Goal: Information Seeking & Learning: Learn about a topic

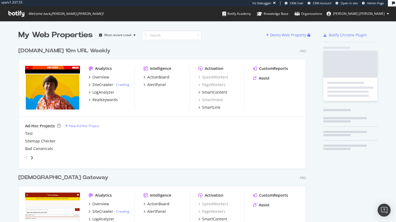
scroll to position [1534, 288]
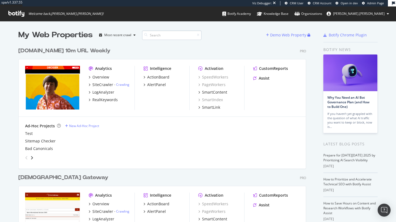
click at [159, 34] on input at bounding box center [171, 35] width 59 height 9
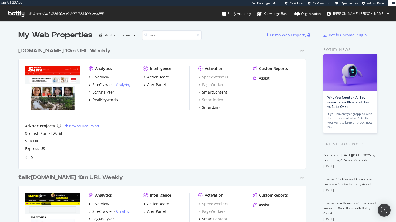
scroll to position [76, 0]
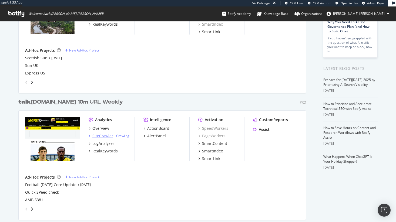
type input "talk"
click at [99, 135] on div "SiteCrawler" at bounding box center [102, 135] width 21 height 5
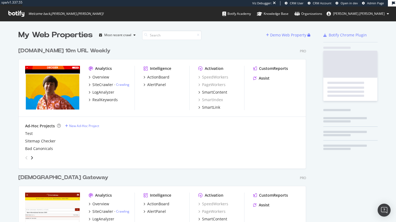
scroll to position [1427, 288]
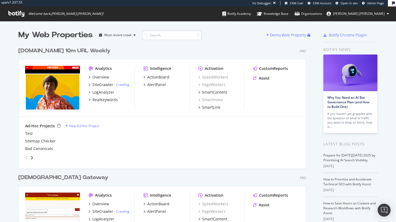
click at [159, 34] on input at bounding box center [171, 35] width 59 height 9
type input "talksport"
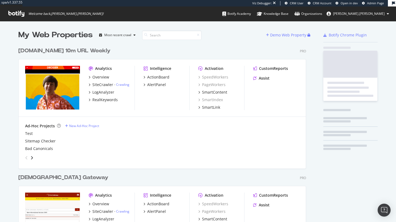
scroll to position [1534, 288]
click at [166, 39] on input at bounding box center [171, 35] width 59 height 9
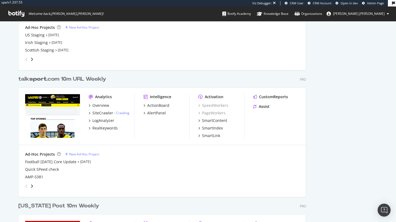
scroll to position [225, 0]
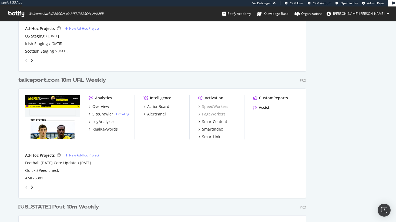
type input "sport"
click at [103, 115] on div "SiteCrawler" at bounding box center [102, 114] width 21 height 5
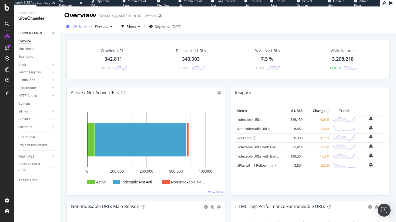
click at [82, 26] on span "2025 Sep. 28th" at bounding box center [77, 26] width 11 height 5
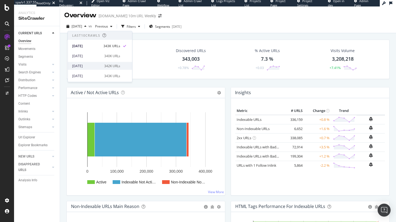
click at [104, 68] on div "342K URLs" at bounding box center [112, 65] width 16 height 5
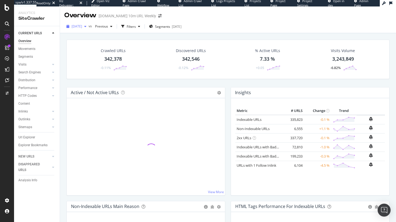
click at [82, 28] on span "2025 Sep. 14th" at bounding box center [77, 26] width 11 height 5
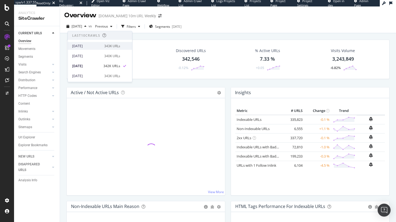
click at [92, 47] on div "2025 Sep. 28th" at bounding box center [86, 46] width 29 height 5
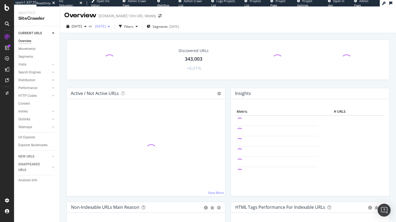
click at [106, 27] on span "2025 Sep. 7th" at bounding box center [99, 26] width 13 height 5
click at [128, 53] on div "2025 Sep. 21st" at bounding box center [119, 55] width 29 height 5
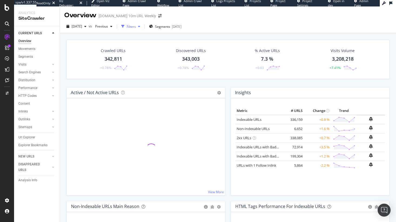
click at [140, 28] on icon "button" at bounding box center [139, 26] width 2 height 3
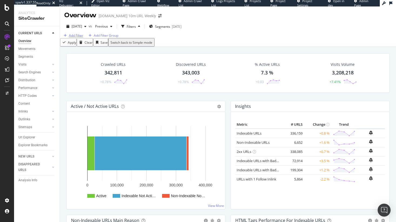
click at [81, 38] on div "Add Filter" at bounding box center [76, 35] width 14 height 5
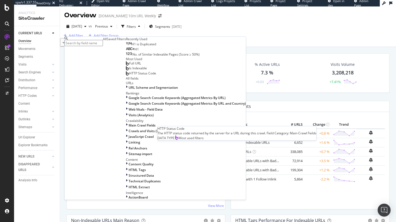
click at [129, 76] on span "HTTP Status Code" at bounding box center [142, 73] width 27 height 5
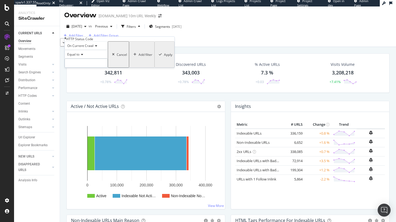
click at [81, 68] on input "number" at bounding box center [86, 63] width 43 height 9
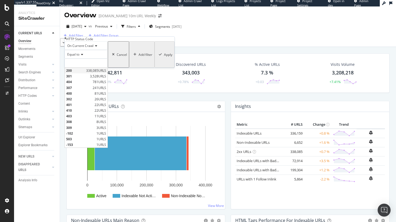
click at [82, 73] on span "200" at bounding box center [75, 70] width 19 height 5
type input "200"
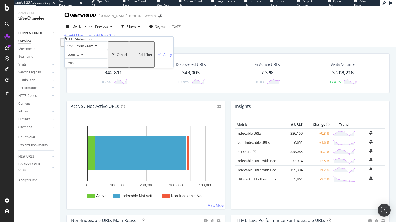
click at [156, 68] on div "Apply" at bounding box center [164, 55] width 16 height 26
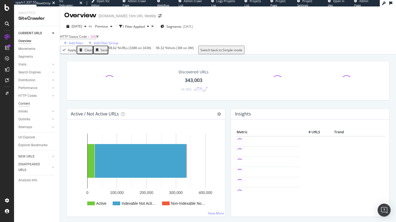
click at [27, 102] on div "Content" at bounding box center [24, 104] width 12 height 6
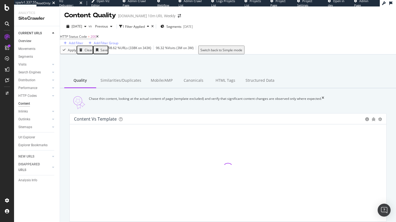
click at [32, 44] on link "Overview" at bounding box center [37, 41] width 38 height 6
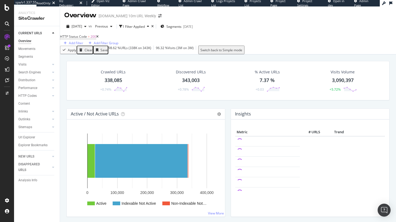
click at [99, 38] on icon at bounding box center [97, 36] width 2 height 3
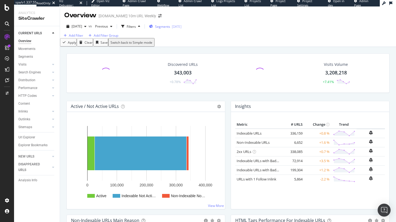
click at [181, 29] on div "Segments 2025-07-07" at bounding box center [165, 26] width 32 height 8
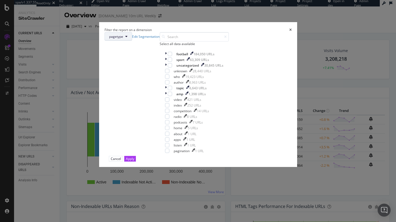
click at [132, 41] on button "pagetype" at bounding box center [119, 36] width 28 height 9
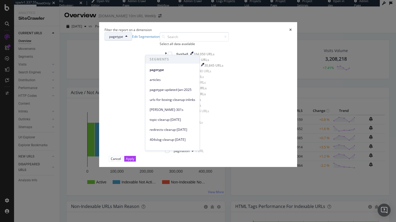
click at [213, 42] on div "pagetype Edit Segmentation Select all data available football 184,050 URLs spor…" at bounding box center [198, 94] width 187 height 124
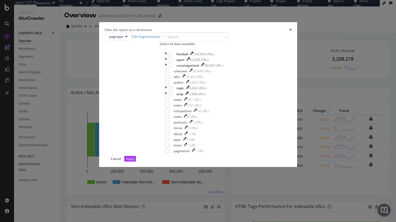
click at [289, 29] on icon "times" at bounding box center [290, 29] width 2 height 3
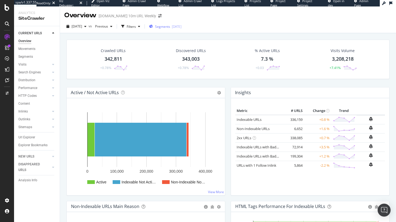
click at [170, 27] on span "Segments" at bounding box center [162, 26] width 15 height 5
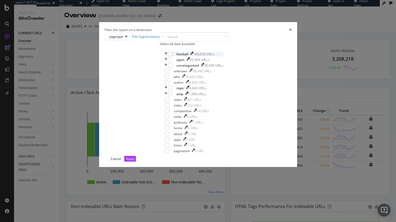
click at [165, 56] on icon "modal" at bounding box center [166, 54] width 2 height 5
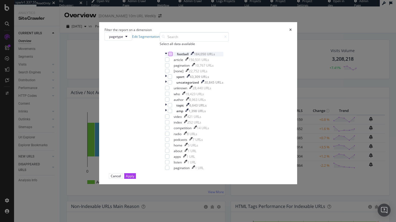
click at [168, 56] on div "modal" at bounding box center [170, 54] width 4 height 4
click at [246, 179] on div "Cancel Apply" at bounding box center [198, 176] width 187 height 6
click at [134, 179] on div "Apply" at bounding box center [130, 176] width 8 height 5
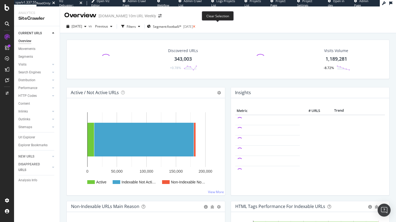
click at [195, 27] on icon at bounding box center [194, 26] width 2 height 3
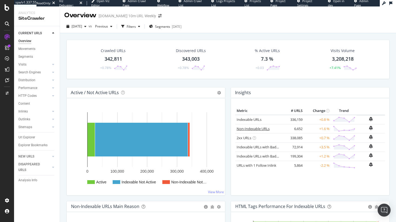
click at [256, 129] on link "Non-Indexable URLs" at bounding box center [253, 128] width 33 height 5
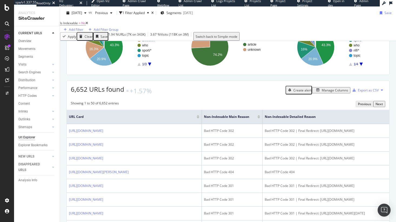
scroll to position [84, 0]
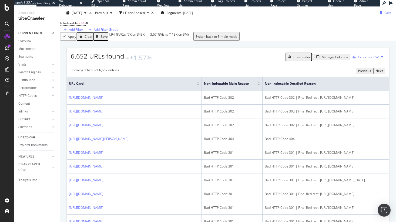
click at [337, 59] on div "Manage Columns" at bounding box center [335, 57] width 26 height 5
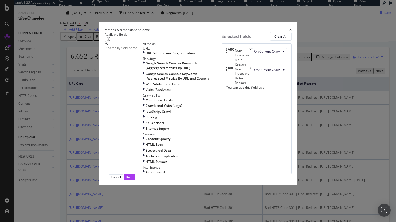
click at [143, 48] on input "modal" at bounding box center [124, 48] width 38 height 6
click at [118, 51] on input "modal" at bounding box center [124, 48] width 38 height 6
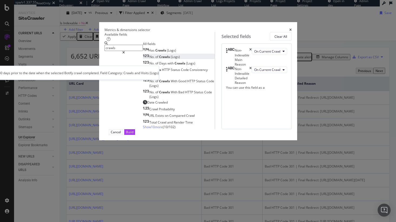
click at [159, 59] on span "Crawls" at bounding box center [165, 57] width 12 height 5
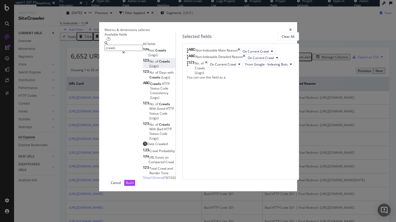
click at [124, 49] on input "crawls" at bounding box center [124, 48] width 38 height 6
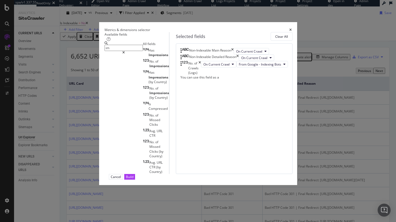
type input "i"
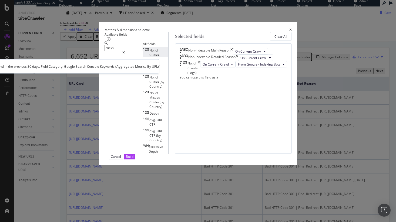
type input "clicks"
click at [143, 57] on div "No. of Clicks" at bounding box center [155, 52] width 25 height 9
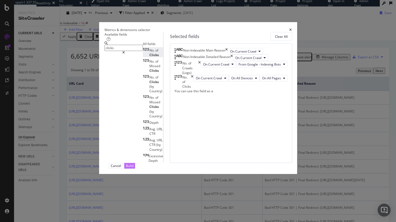
click at [133, 168] on div "Build" at bounding box center [130, 166] width 8 height 5
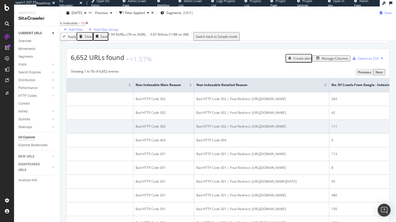
scroll to position [0, 71]
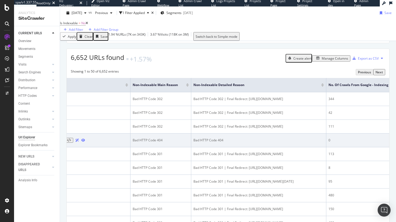
click at [328, 148] on td "0" at bounding box center [372, 141] width 93 height 14
click at [329, 143] on div "0" at bounding box center [373, 140] width 89 height 5
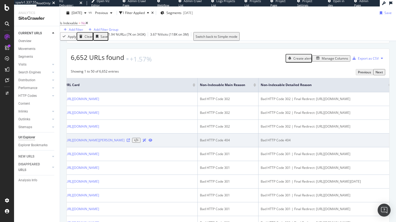
scroll to position [0, 0]
click at [134, 142] on icon at bounding box center [132, 140] width 3 height 3
click at [142, 142] on icon at bounding box center [140, 140] width 4 height 3
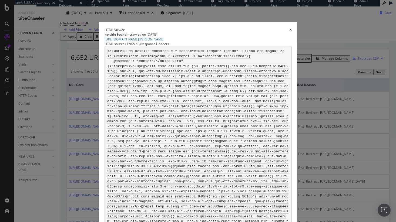
click at [162, 45] on div "Response Headers" at bounding box center [155, 44] width 28 height 5
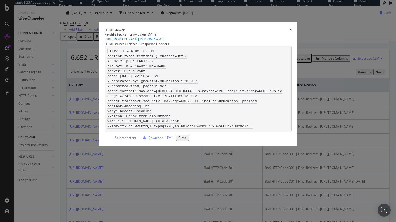
click at [292, 32] on icon "times" at bounding box center [290, 29] width 2 height 3
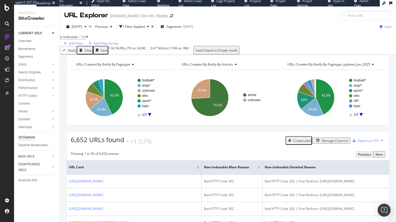
click at [88, 39] on icon at bounding box center [87, 36] width 2 height 3
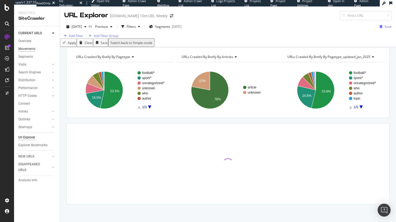
click at [29, 49] on div "Movements" at bounding box center [26, 49] width 17 height 6
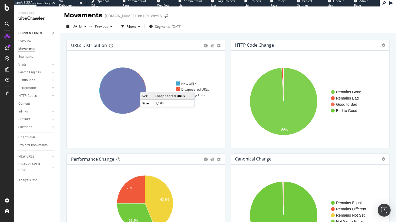
click at [146, 87] on icon at bounding box center [123, 91] width 46 height 46
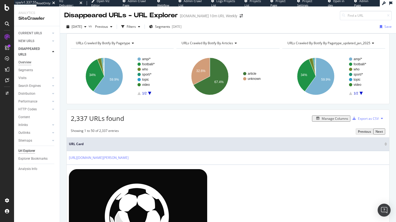
click at [28, 62] on div "Overview" at bounding box center [24, 63] width 13 height 6
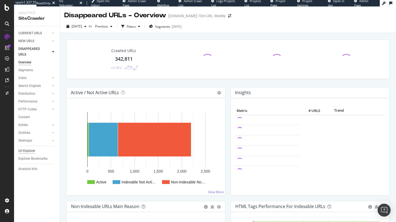
click at [30, 150] on div "Url Explorer" at bounding box center [26, 151] width 17 height 6
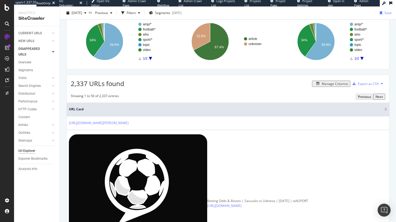
scroll to position [74, 0]
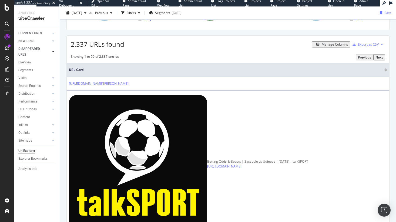
click at [76, 49] on span "2,337 URLs found" at bounding box center [97, 44] width 53 height 9
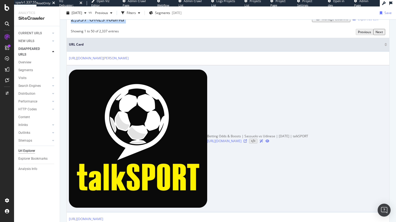
scroll to position [88, 0]
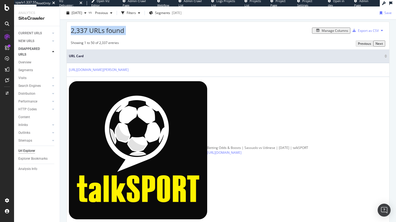
click at [332, 33] on div "Manage Columns" at bounding box center [335, 30] width 26 height 5
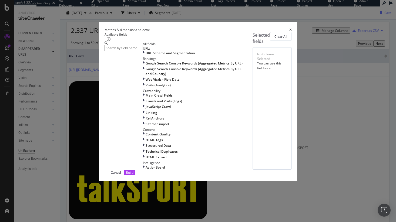
click at [292, 28] on icon "times" at bounding box center [290, 29] width 2 height 3
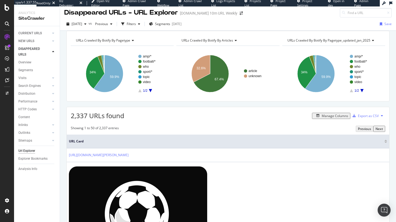
scroll to position [0, 0]
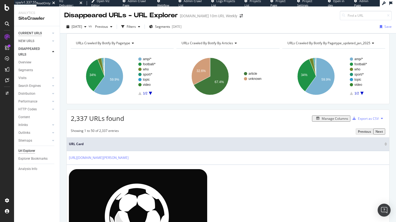
click at [34, 31] on div "CURRENT URLS" at bounding box center [30, 34] width 24 height 6
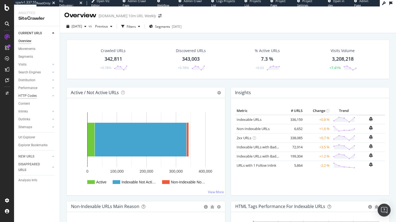
click at [33, 93] on div "HTTP Codes" at bounding box center [27, 96] width 18 height 6
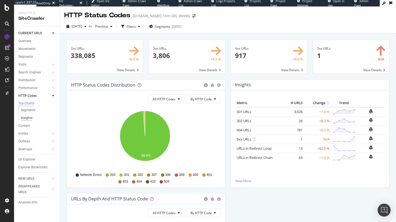
click at [26, 121] on div "Insights" at bounding box center [27, 118] width 12 height 6
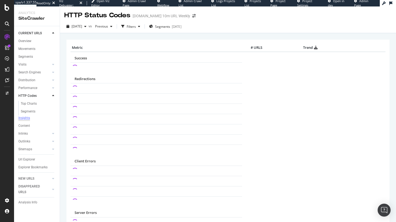
click at [26, 121] on div "Insights" at bounding box center [24, 118] width 12 height 5
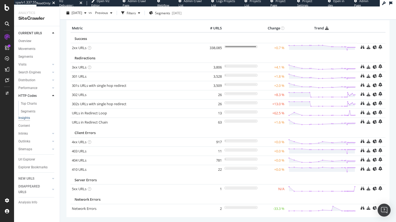
scroll to position [23, 0]
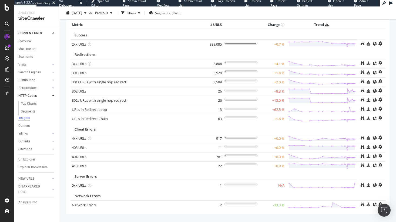
click at [218, 92] on td "26" at bounding box center [213, 91] width 22 height 9
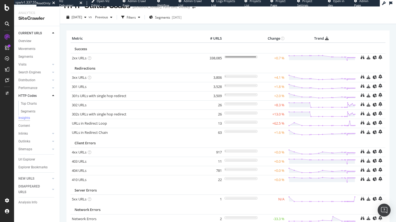
scroll to position [9, 0]
click at [80, 106] on link "302 URLs" at bounding box center [79, 105] width 15 height 5
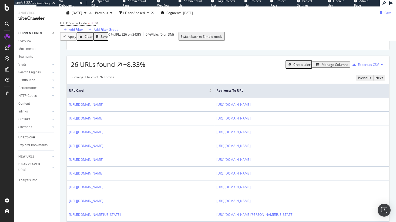
scroll to position [75, 0]
click at [325, 68] on div "Manage Columns" at bounding box center [335, 65] width 26 height 5
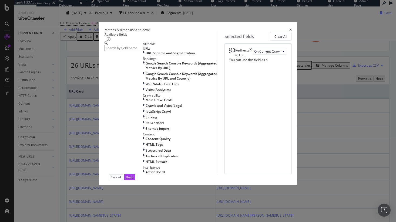
click at [292, 28] on div "Metrics & dimensions selector" at bounding box center [198, 30] width 187 height 5
click at [292, 28] on icon "times" at bounding box center [290, 29] width 2 height 3
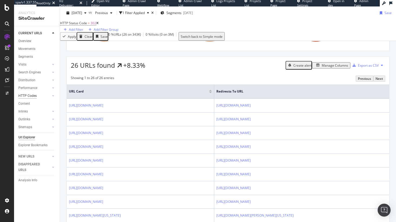
click at [30, 95] on div "HTTP Codes" at bounding box center [27, 96] width 18 height 6
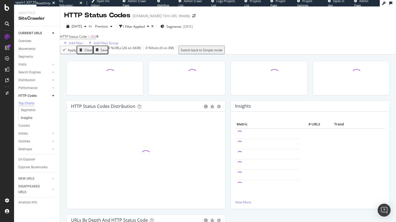
click at [34, 120] on link "Insights" at bounding box center [38, 118] width 35 height 6
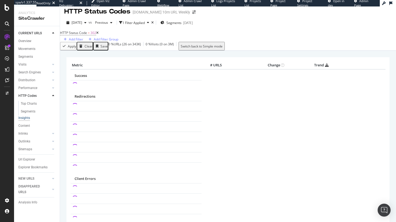
scroll to position [5, 0]
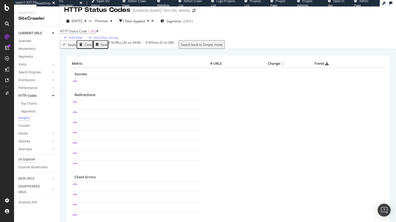
click at [28, 160] on div "Url Explorer" at bounding box center [26, 160] width 17 height 6
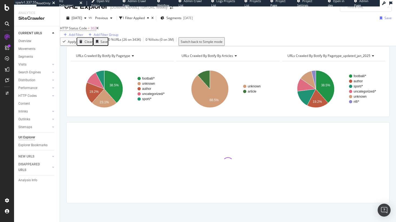
scroll to position [19, 0]
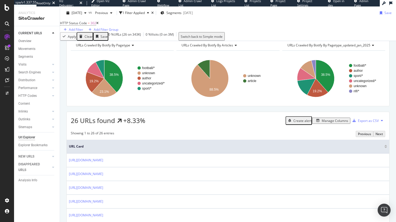
click at [322, 123] on div "Manage Columns" at bounding box center [335, 121] width 26 height 5
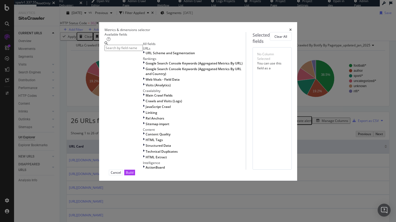
click at [128, 50] on input "modal" at bounding box center [124, 48] width 38 height 6
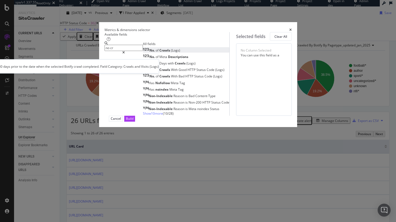
type input "no cr"
click at [143, 53] on div "No. of Crawls (Logs)" at bounding box center [161, 50] width 37 height 5
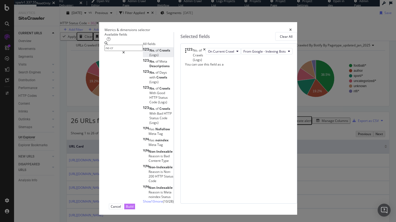
click at [133, 205] on div "Build" at bounding box center [130, 207] width 8 height 5
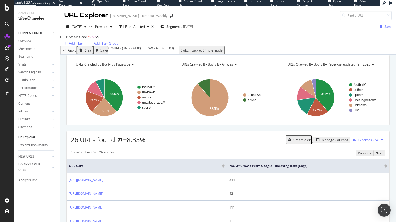
click at [380, 28] on icon "button" at bounding box center [381, 26] width 2 height 3
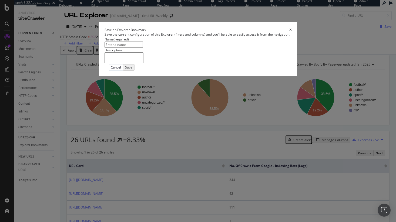
click at [292, 32] on icon "times" at bounding box center [290, 29] width 2 height 3
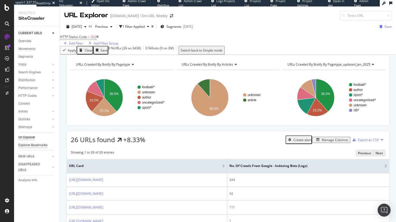
click at [33, 146] on div "Explorer Bookmarks" at bounding box center [32, 146] width 29 height 6
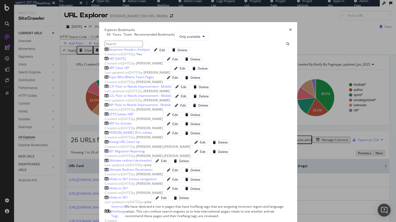
click at [108, 52] on div "Response Headers Analysis" at bounding box center [129, 49] width 42 height 5
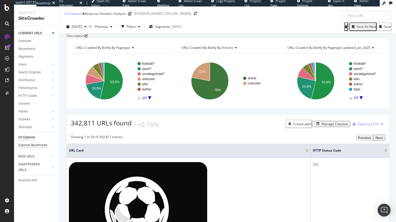
click at [34, 143] on div "Explorer Bookmarks" at bounding box center [32, 146] width 29 height 6
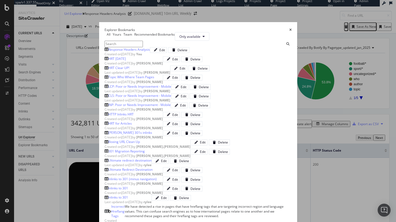
scroll to position [35, 0]
click at [132, 35] on div "Recommended Bookmarks" at bounding box center [132, 35] width 0 height 0
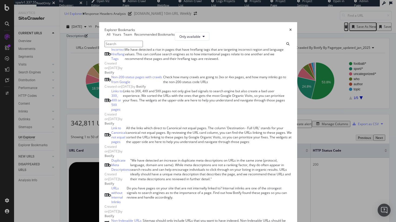
scroll to position [275, 0]
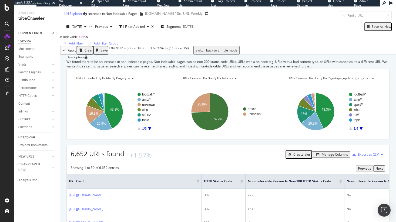
click at [28, 41] on div "Overview" at bounding box center [24, 41] width 13 height 6
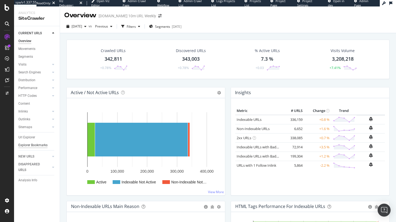
click at [24, 147] on div "Explorer Bookmarks" at bounding box center [32, 146] width 29 height 6
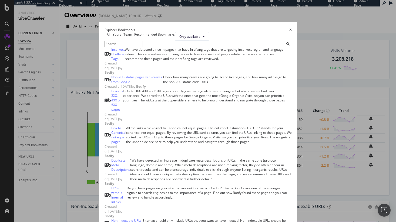
click at [105, 37] on div "All" at bounding box center [108, 34] width 6 height 5
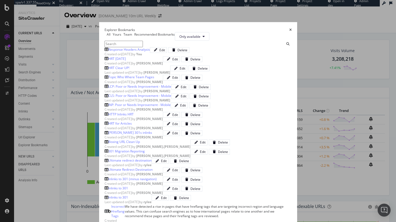
click at [292, 28] on icon "times" at bounding box center [290, 29] width 2 height 3
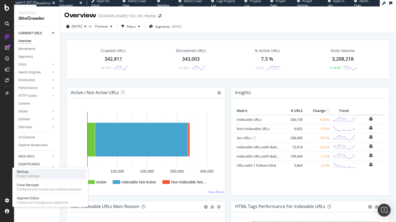
click at [34, 173] on div "Settings" at bounding box center [28, 172] width 23 height 4
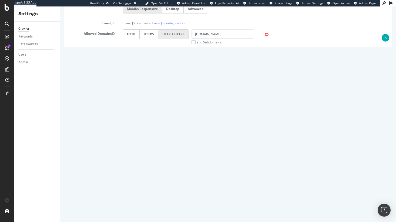
scroll to position [201, 0]
click at [129, 162] on input "5" at bounding box center [146, 160] width 46 height 9
click at [130, 147] on input "10000000" at bounding box center [146, 147] width 46 height 9
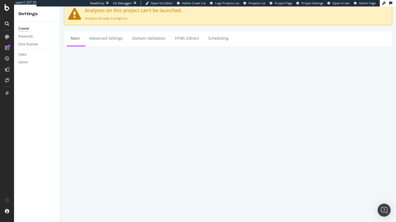
scroll to position [0, 0]
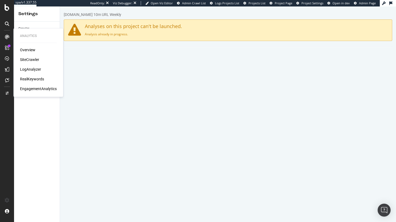
click at [31, 58] on div "SiteCrawler" at bounding box center [29, 59] width 19 height 5
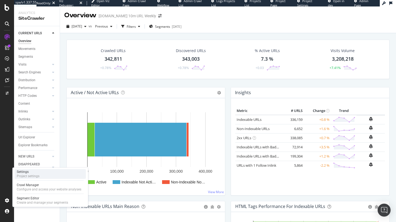
click at [32, 173] on div "Settings" at bounding box center [28, 172] width 23 height 4
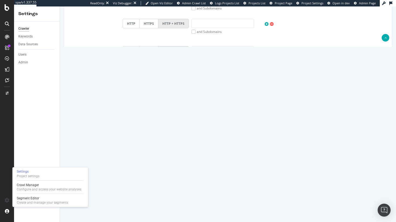
scroll to position [260, 0]
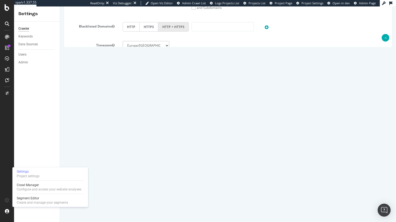
click at [126, 99] on input "5" at bounding box center [146, 101] width 46 height 9
click at [132, 100] on input "5" at bounding box center [146, 101] width 46 height 9
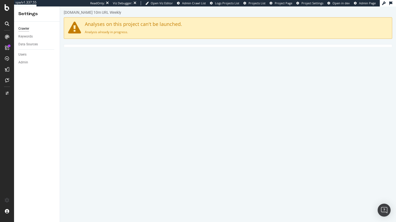
scroll to position [0, 0]
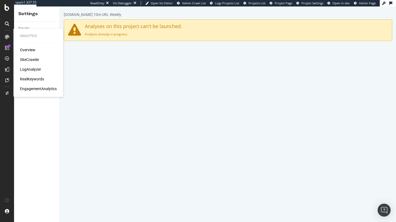
click at [27, 69] on div "LogAnalyzer" at bounding box center [30, 69] width 21 height 5
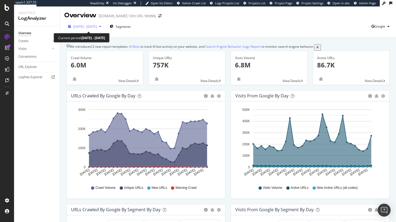
click at [91, 27] on span "2025 Sep. 5th - Oct. 4th" at bounding box center [85, 26] width 24 height 5
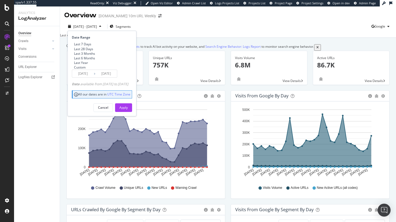
click at [198, 102] on div "URLs Crawled by Google by day Area Table" at bounding box center [146, 96] width 158 height 11
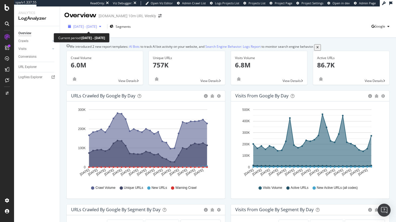
click at [97, 28] on span "2025 Sep. 5th - Oct. 4th" at bounding box center [85, 26] width 24 height 5
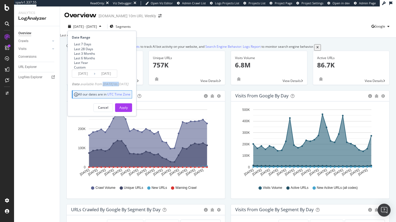
drag, startPoint x: 103, startPoint y: 98, endPoint x: 121, endPoint y: 98, distance: 17.8
click at [121, 86] on div "Data available from 2023/10/03 to 2025/10/03" at bounding box center [100, 84] width 56 height 5
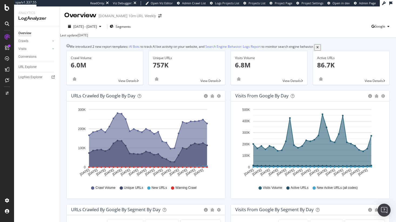
click at [204, 23] on div "2025 Sep. 5th - Oct. 4th Segments Google" at bounding box center [228, 27] width 336 height 11
click at [131, 28] on span "Segments" at bounding box center [123, 26] width 15 height 5
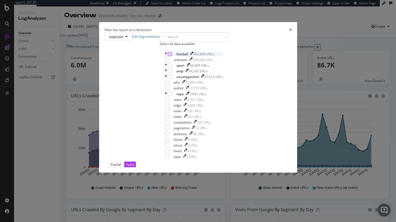
click at [168, 56] on div "modal" at bounding box center [170, 54] width 4 height 4
click at [134, 167] on div "Apply" at bounding box center [130, 164] width 8 height 5
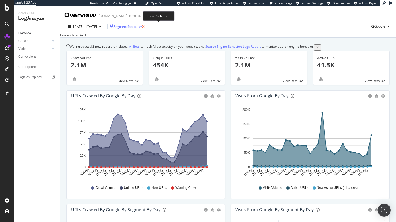
click at [145, 26] on icon "button" at bounding box center [143, 26] width 2 height 3
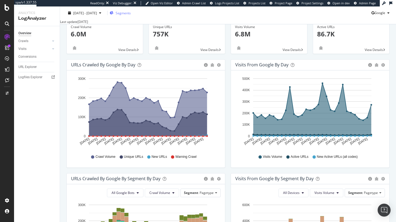
scroll to position [31, 0]
drag, startPoint x: 72, startPoint y: 70, endPoint x: 115, endPoint y: 70, distance: 43.0
click at [115, 67] on div "URLs Crawled by Google by day" at bounding box center [103, 64] width 64 height 5
drag, startPoint x: 233, startPoint y: 70, endPoint x: 273, endPoint y: 70, distance: 39.7
click at [273, 67] on div "Visits from Google by day" at bounding box center [261, 64] width 53 height 5
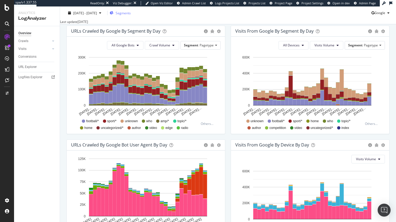
scroll to position [181, 0]
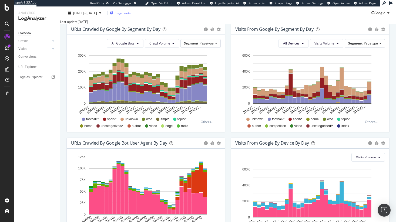
click at [133, 129] on span "author" at bounding box center [136, 126] width 9 height 5
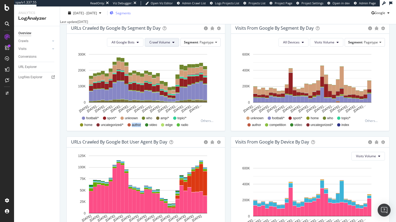
click at [158, 45] on span "Crawl Volume" at bounding box center [159, 42] width 21 height 5
click at [221, 75] on div "All Google Bots Crawl Volume Segment Pagetype Hold CMD (⌘) while clicking to fi…" at bounding box center [146, 82] width 158 height 97
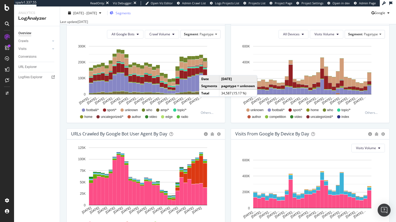
scroll to position [190, 0]
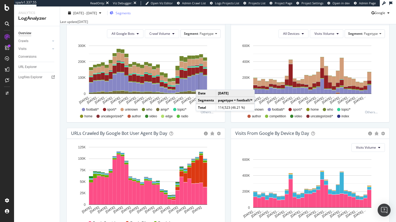
click at [201, 90] on rect "A chart." at bounding box center [201, 82] width 4 height 18
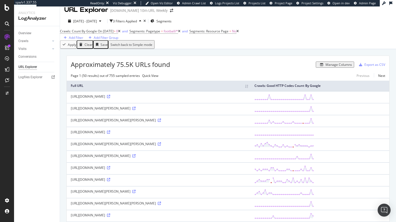
scroll to position [5, 0]
click at [333, 68] on div "Manage Columns" at bounding box center [339, 65] width 26 height 5
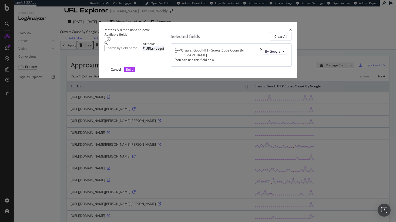
click at [146, 51] on span "URLs (Logs)" at bounding box center [155, 48] width 18 height 5
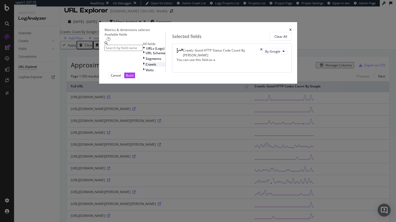
click at [146, 67] on span "Crawls" at bounding box center [151, 64] width 11 height 5
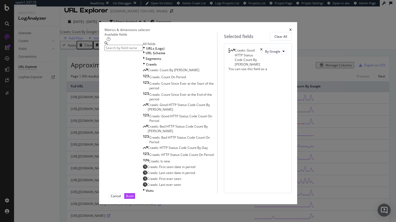
click at [292, 28] on icon "times" at bounding box center [290, 29] width 2 height 3
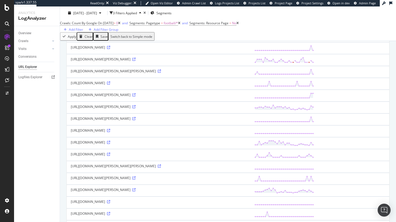
scroll to position [233, 0]
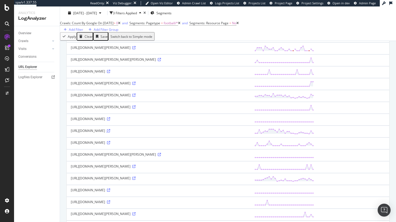
click at [110, 133] on icon at bounding box center [108, 130] width 3 height 3
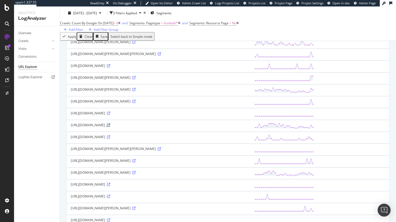
scroll to position [0, 0]
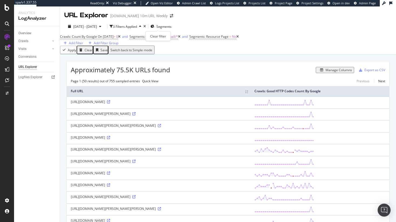
click at [146, 27] on div "times" at bounding box center [144, 26] width 2 height 3
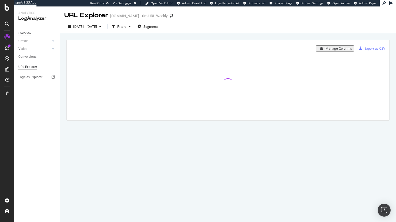
click at [26, 31] on div "Overview" at bounding box center [24, 34] width 13 height 6
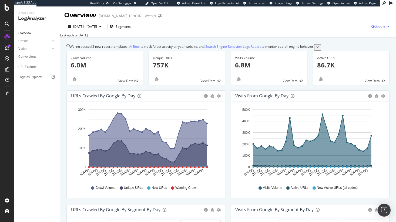
click at [374, 26] on span "Google" at bounding box center [379, 26] width 11 height 5
click at [349, 31] on span "OpenAI" at bounding box center [349, 31] width 20 height 5
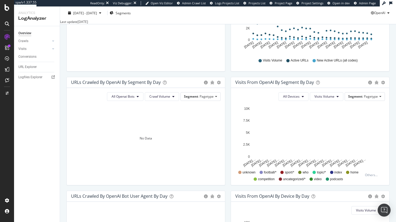
scroll to position [20, 0]
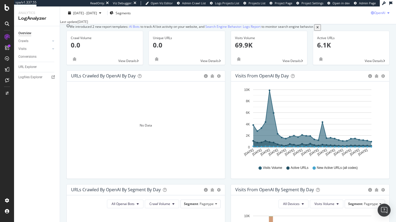
click at [385, 12] on div "button" at bounding box center [388, 12] width 6 height 3
click at [375, 55] on span "Other AI Bots" at bounding box center [379, 53] width 20 height 5
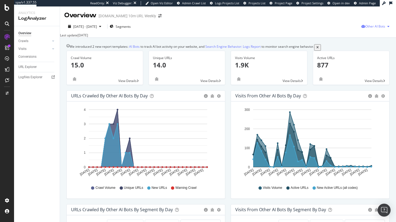
click at [365, 27] on span "Other AI Bots" at bounding box center [375, 26] width 20 height 5
click at [373, 36] on span "Google" at bounding box center [376, 37] width 21 height 5
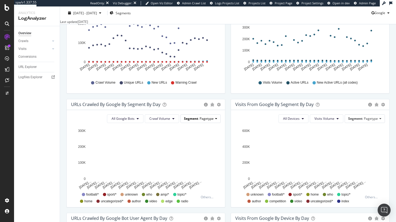
scroll to position [107, 0]
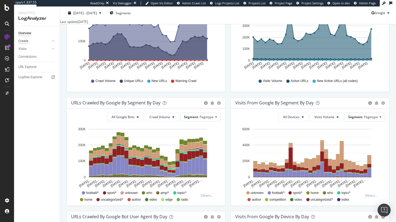
click at [28, 43] on div "Crawls" at bounding box center [23, 41] width 10 height 6
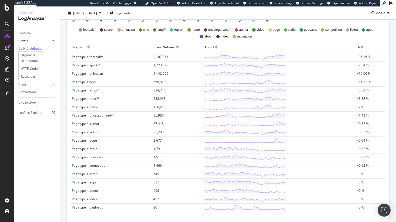
scroll to position [162, 0]
click at [357, 57] on span "+35.15 %" at bounding box center [364, 57] width 14 height 5
click at [358, 99] on span "+3.88 %" at bounding box center [363, 99] width 12 height 5
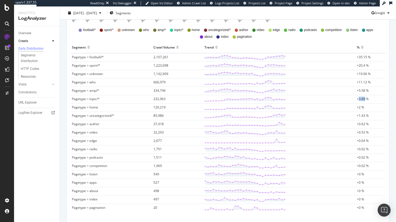
click at [358, 99] on span "+3.88 %" at bounding box center [363, 99] width 12 height 5
click at [360, 74] on span "+19.06 %" at bounding box center [364, 74] width 14 height 5
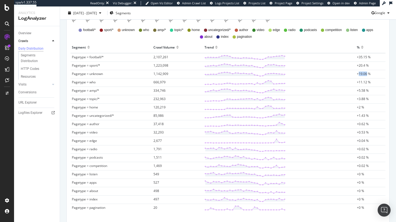
click at [360, 74] on span "+19.06 %" at bounding box center [364, 74] width 14 height 5
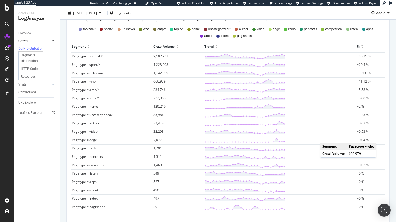
click at [78, 75] on span "Pagetype = unknown" at bounding box center [87, 73] width 31 height 5
click at [99, 73] on span "Pagetype = unknown" at bounding box center [87, 73] width 31 height 5
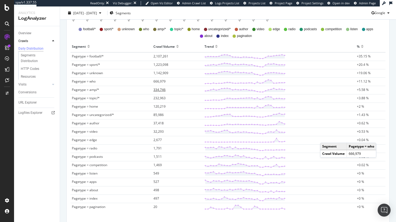
click at [156, 90] on span "334,746" at bounding box center [159, 90] width 12 height 5
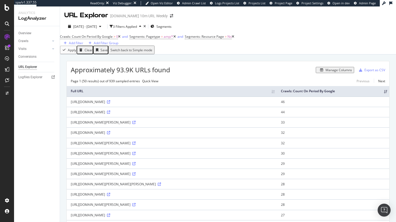
click at [324, 107] on td "46" at bounding box center [333, 102] width 112 height 10
click at [322, 117] on td "44" at bounding box center [333, 112] width 112 height 10
click at [326, 72] on div "Manage Columns" at bounding box center [335, 70] width 34 height 5
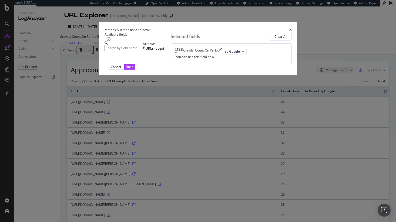
click at [143, 49] on input "modal" at bounding box center [124, 48] width 38 height 6
click at [143, 51] on div "URLs (Logs)" at bounding box center [153, 48] width 21 height 5
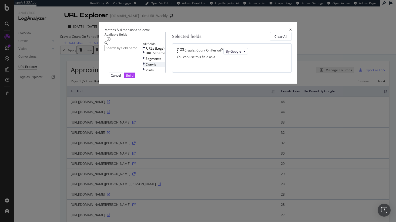
click at [143, 67] on div "Crawls" at bounding box center [154, 64] width 22 height 5
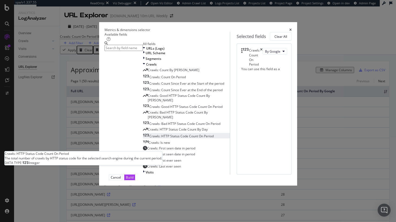
scroll to position [25, 0]
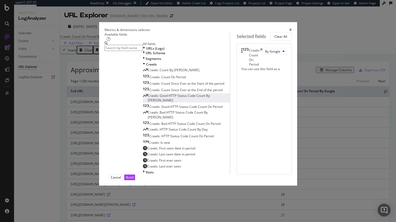
click at [148, 103] on span "Crawls: Good HTTP Status Code Count By Day" at bounding box center [179, 97] width 62 height 9
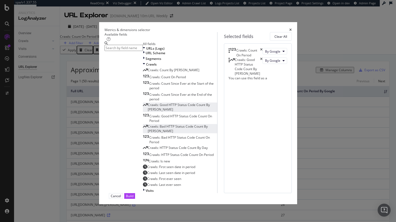
click at [143, 124] on div "Crawls: Bad HTTP Status Code Count By Day" at bounding box center [180, 128] width 74 height 9
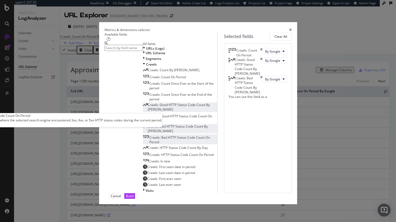
click at [149, 135] on span "Crawls: Bad HTTP Status Code Count On Period" at bounding box center [179, 139] width 61 height 9
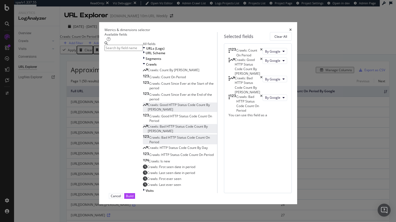
click at [263, 113] on div "By Google" at bounding box center [275, 104] width 25 height 19
click at [265, 100] on span "By Google" at bounding box center [272, 97] width 15 height 5
click at [263, 113] on icon "times" at bounding box center [261, 104] width 2 height 19
click at [133, 199] on div "Build" at bounding box center [130, 196] width 8 height 5
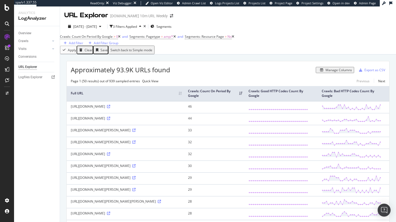
click at [336, 97] on th "Crawls: Bad HTTP Codes Count By Google" at bounding box center [354, 93] width 72 height 15
click at [212, 113] on td "46" at bounding box center [214, 107] width 61 height 12
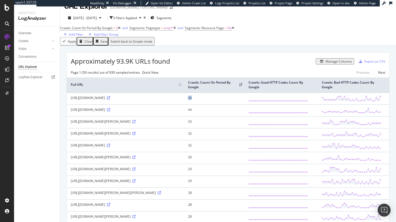
scroll to position [9, 0]
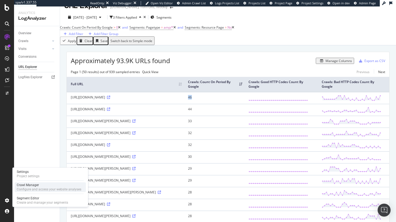
click at [26, 189] on div "Configure and access your website analyses" at bounding box center [49, 190] width 65 height 4
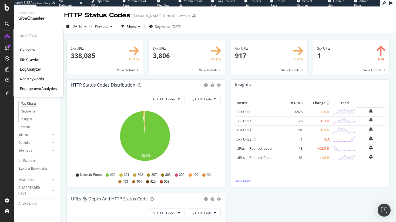
click at [34, 70] on div "LogAnalyzer" at bounding box center [30, 69] width 21 height 5
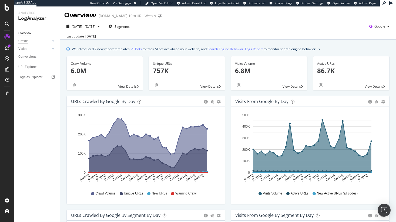
click at [25, 42] on div "Crawls" at bounding box center [23, 41] width 10 height 6
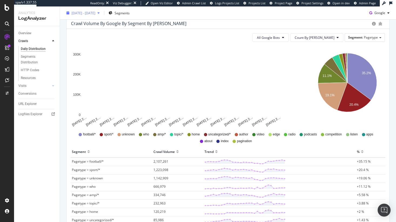
scroll to position [56, 0]
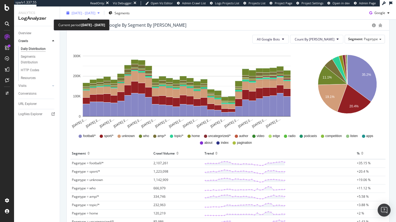
click at [95, 12] on span "2025 Sep. 5th - Oct. 4th" at bounding box center [84, 13] width 24 height 5
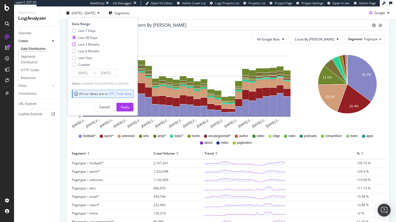
click at [91, 44] on div "Last 3 Months" at bounding box center [88, 44] width 21 height 5
type input "2025/07/05"
click at [129, 104] on div "Apply" at bounding box center [125, 107] width 8 height 8
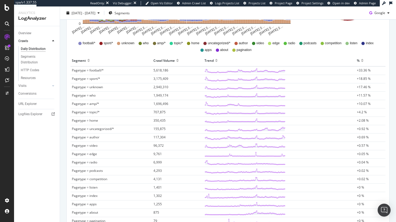
scroll to position [169, 0]
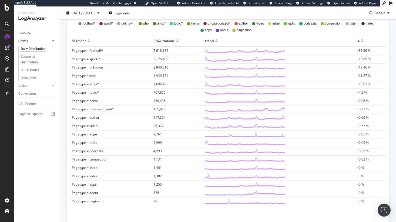
click at [362, 83] on span "+10.07 %" at bounding box center [364, 84] width 14 height 5
click at [88, 18] on div at bounding box center [88, 19] width 2 height 2
click at [86, 12] on span "2025 Jul. 5th - Oct. 4th" at bounding box center [84, 13] width 24 height 5
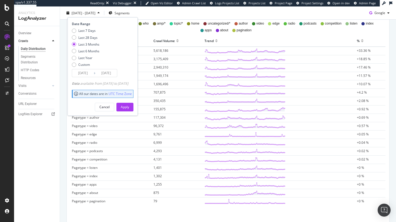
drag, startPoint x: 77, startPoint y: 37, endPoint x: 85, endPoint y: 42, distance: 9.5
click at [77, 37] on div "Last 28 Days" at bounding box center [86, 37] width 28 height 5
type input "2025/09/07"
click at [129, 107] on div "Apply" at bounding box center [125, 107] width 8 height 5
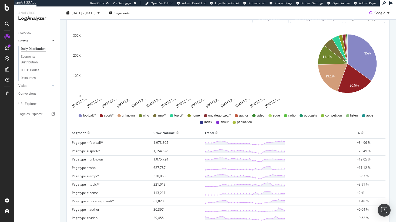
scroll to position [154, 0]
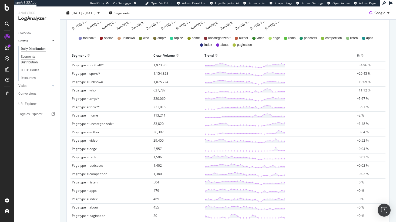
click at [22, 58] on div "Segments Distribution" at bounding box center [36, 59] width 30 height 11
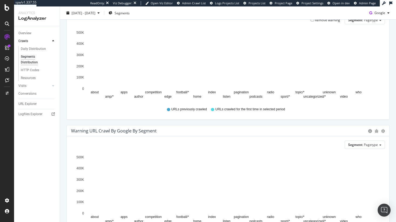
scroll to position [163, 0]
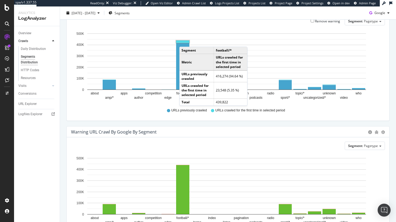
click at [185, 41] on rect "A chart." at bounding box center [182, 42] width 13 height 2
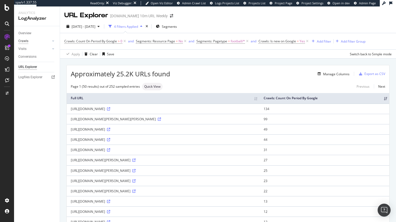
click at [27, 42] on div "Crawls" at bounding box center [23, 41] width 10 height 6
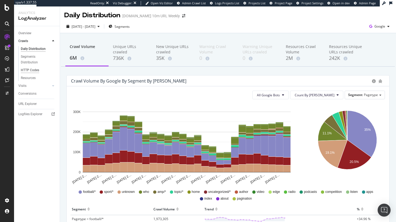
click at [30, 71] on div "HTTP Codes" at bounding box center [30, 71] width 18 height 6
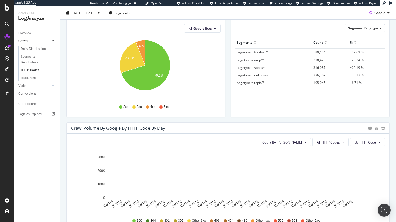
scroll to position [115, 0]
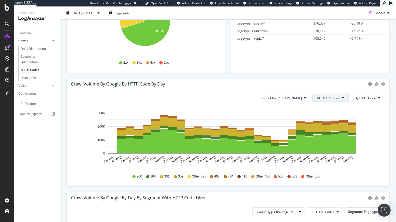
click at [323, 96] on span "All HTTP Codes" at bounding box center [328, 98] width 23 height 5
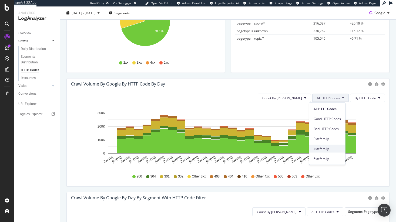
click at [330, 146] on span "4xx family" at bounding box center [327, 148] width 27 height 5
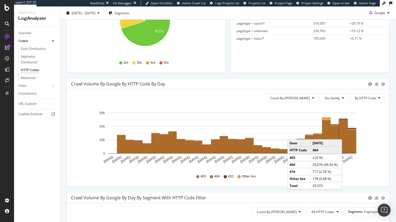
click at [343, 134] on rect "A chart." at bounding box center [343, 137] width 9 height 34
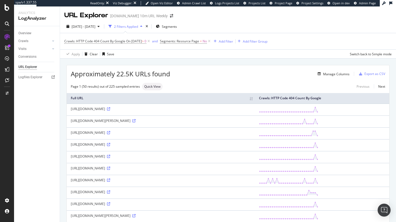
click at [29, 68] on div "URL Explorer" at bounding box center [27, 67] width 19 height 6
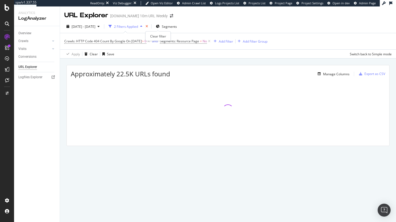
click at [148, 26] on icon "times" at bounding box center [147, 26] width 2 height 3
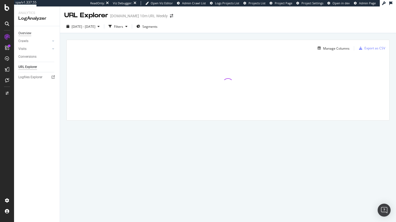
click at [29, 32] on div "Overview" at bounding box center [24, 34] width 13 height 6
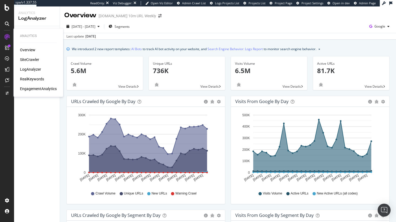
click at [29, 78] on div "RealKeywords" at bounding box center [32, 78] width 24 height 5
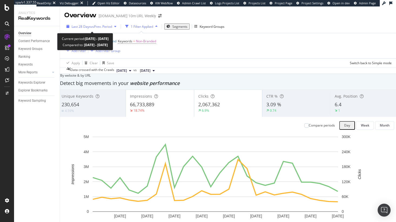
click at [87, 25] on span "Last 28 Days" at bounding box center [81, 26] width 19 height 5
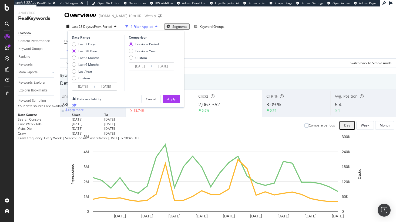
click at [89, 100] on div "Data availability" at bounding box center [89, 99] width 24 height 5
click at [93, 122] on td "2021 Dec. 4th" at bounding box center [88, 119] width 32 height 5
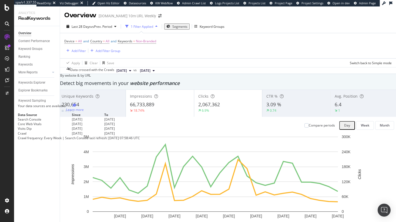
click at [93, 122] on td "2021 Dec. 4th" at bounding box center [88, 119] width 32 height 5
click at [137, 122] on td "2025 Oct. 3rd" at bounding box center [120, 119] width 32 height 5
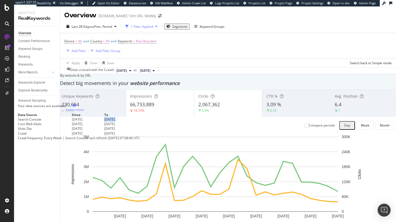
click at [137, 122] on td "2025 Oct. 3rd" at bounding box center [120, 119] width 32 height 5
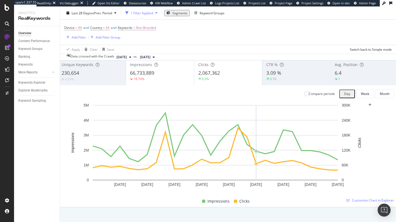
scroll to position [32, 0]
click at [293, 81] on div "0.74" at bounding box center [296, 78] width 60 height 5
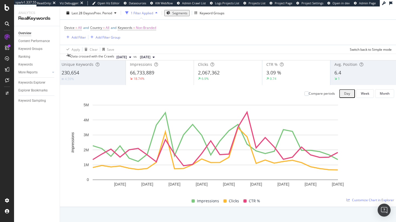
click at [277, 76] on div "3.09 %" at bounding box center [296, 72] width 60 height 7
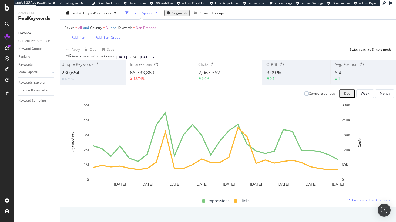
click at [47, 78] on div "Overview Content Performance Keyword Groups Ranking Keywords More Reports Count…" at bounding box center [37, 124] width 46 height 196
click at [91, 76] on div "230,654" at bounding box center [92, 72] width 60 height 7
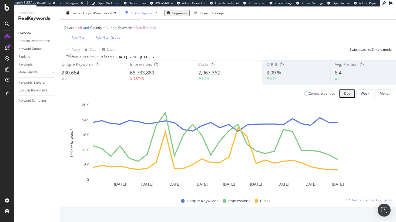
click at [102, 76] on div "230,654" at bounding box center [92, 72] width 60 height 7
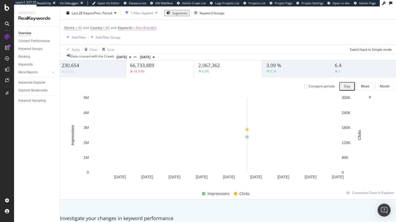
scroll to position [40, 0]
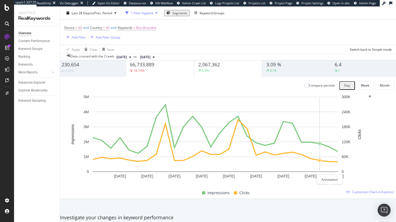
click at [369, 98] on icon "plus" at bounding box center [370, 96] width 3 height 3
click at [79, 158] on textarea at bounding box center [59, 163] width 39 height 11
type textarea "GDSC Update"
click at [47, 175] on div "button" at bounding box center [43, 176] width 7 height 3
click at [313, 198] on div "Impressions Clicks" at bounding box center [226, 193] width 332 height 10
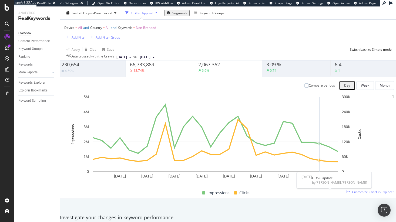
click at [341, 176] on div "GDSC Update" at bounding box center [339, 178] width 55 height 5
click at [312, 179] on div "GDSC Update" at bounding box center [339, 178] width 55 height 5
click at [392, 99] on div "1" at bounding box center [393, 96] width 2 height 5
click at [122, 176] on icon "trash" at bounding box center [119, 178] width 3 height 4
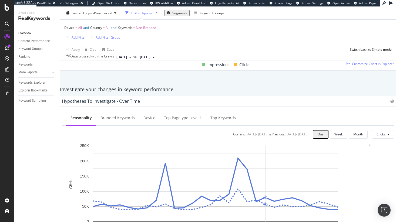
scroll to position [169, 0]
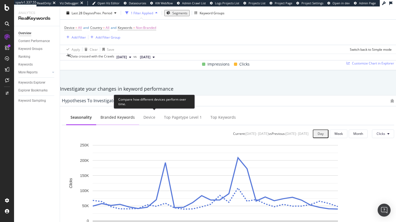
click at [139, 122] on div "Branded Keywords" at bounding box center [117, 118] width 43 height 15
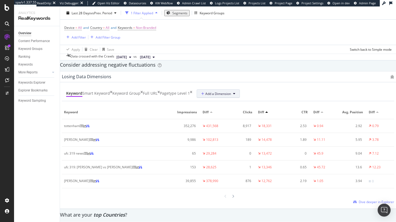
scroll to position [624, 0]
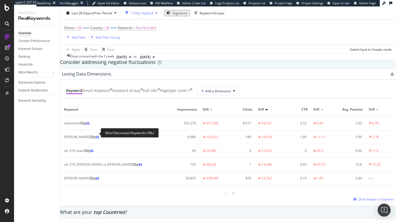
click at [83, 125] on icon at bounding box center [81, 123] width 3 height 3
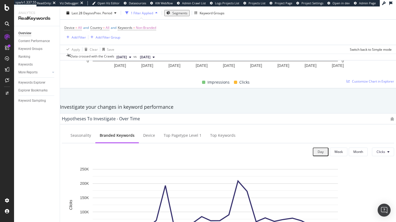
scroll to position [0, 0]
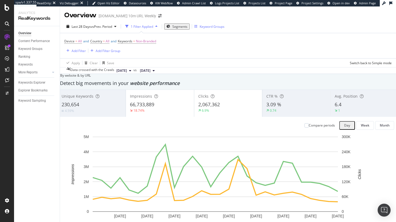
click at [202, 26] on div "Keyword Groups" at bounding box center [209, 26] width 30 height 5
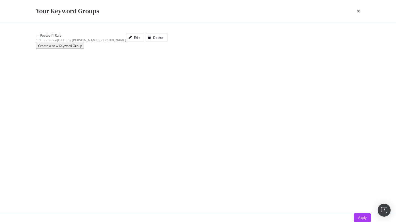
click at [65, 42] on span "Created on 2025 Jan 23rd by robert.salerno" at bounding box center [83, 40] width 86 height 5
click at [140, 40] on div "Edit" at bounding box center [137, 37] width 6 height 5
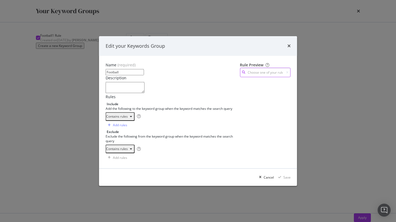
click at [249, 68] on input "modal" at bounding box center [265, 72] width 51 height 9
click at [260, 81] on div "football Contains" at bounding box center [272, 83] width 25 height 5
type input "football"
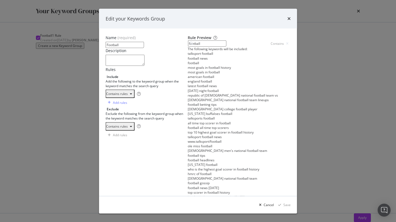
scroll to position [285, 0]
click at [291, 18] on icon "times" at bounding box center [288, 18] width 3 height 4
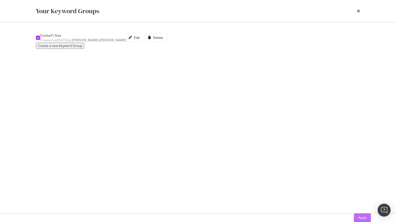
click at [358, 216] on div "Apply" at bounding box center [362, 218] width 8 height 5
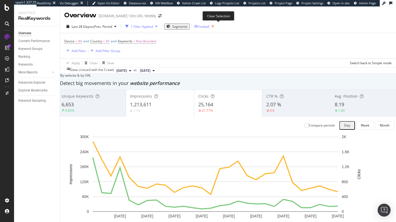
click at [216, 28] on icon "button" at bounding box center [212, 27] width 7 height 8
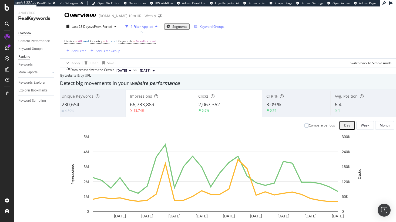
click at [26, 57] on div "Ranking" at bounding box center [24, 57] width 12 height 6
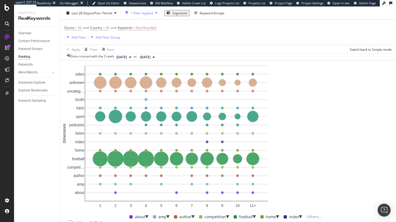
scroll to position [392, 0]
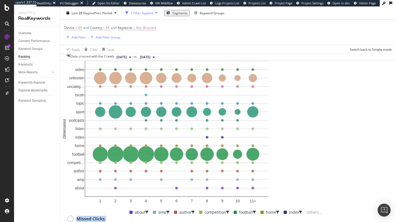
drag, startPoint x: 320, startPoint y: 130, endPoint x: 358, endPoint y: 136, distance: 38.9
click at [105, 216] on span "Missed Clicks" at bounding box center [90, 219] width 28 height 6
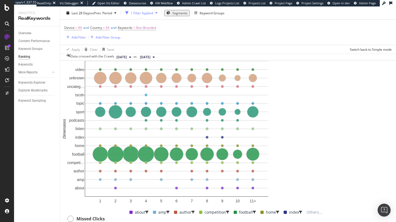
drag, startPoint x: 309, startPoint y: 164, endPoint x: 352, endPoint y: 165, distance: 43.2
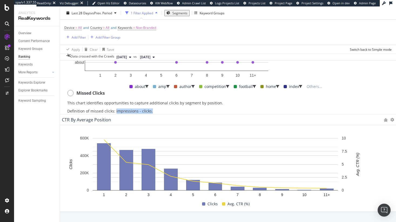
scroll to position [540, 0]
click at [38, 84] on div "Keywords Explorer" at bounding box center [31, 83] width 27 height 6
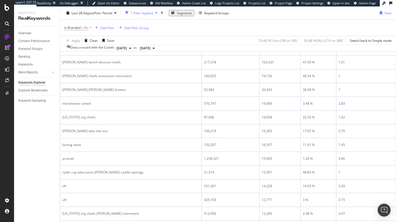
scroll to position [98, 0]
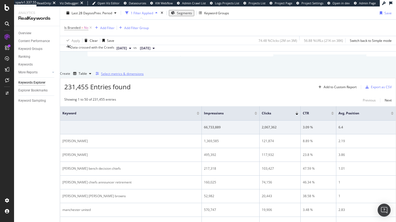
click at [144, 76] on div "Select metrics & dimensions" at bounding box center [122, 74] width 43 height 5
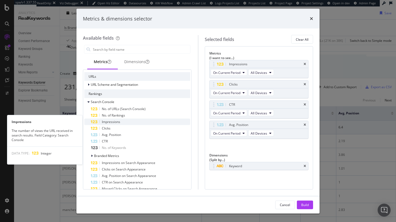
scroll to position [45, 0]
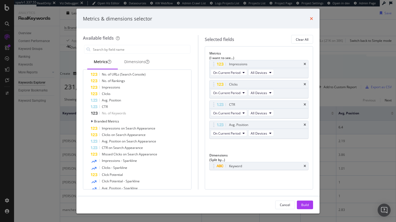
click at [310, 17] on icon "times" at bounding box center [311, 18] width 3 height 4
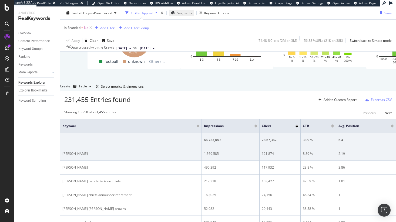
scroll to position [84, 0]
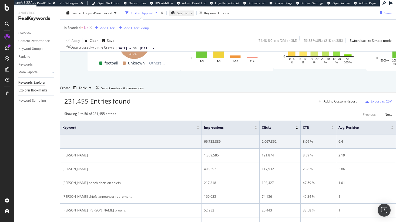
click at [45, 91] on div "Explorer Bookmarks" at bounding box center [32, 91] width 29 height 6
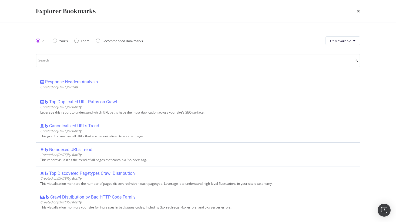
click at [123, 44] on div "All Yours Team Recommended Bookmarks" at bounding box center [92, 40] width 113 height 15
click at [123, 42] on div "Recommended Bookmarks" at bounding box center [122, 41] width 41 height 5
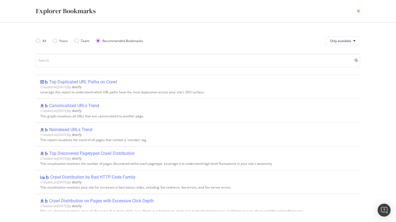
click at [357, 12] on icon "times" at bounding box center [358, 11] width 3 height 4
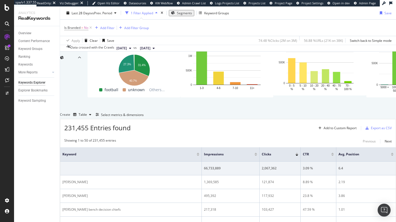
scroll to position [0, 0]
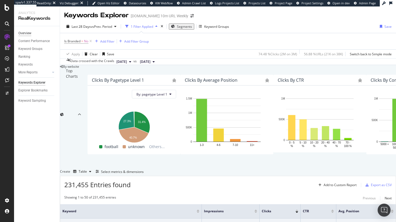
click at [29, 32] on div "Overview" at bounding box center [24, 34] width 13 height 6
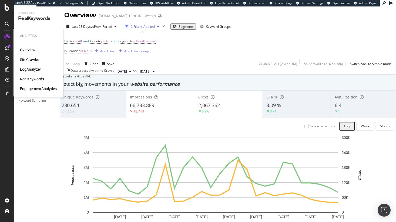
click at [39, 90] on div "EngagementAnalytics" at bounding box center [38, 88] width 37 height 5
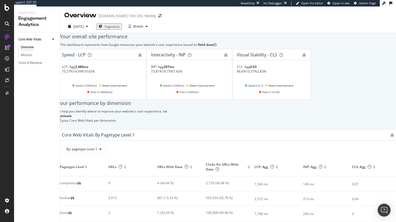
scroll to position [41, 0]
click at [120, 196] on div "4,512" at bounding box center [128, 198] width 40 height 5
click at [40, 61] on div "Visits & Revenue" at bounding box center [30, 63] width 24 height 6
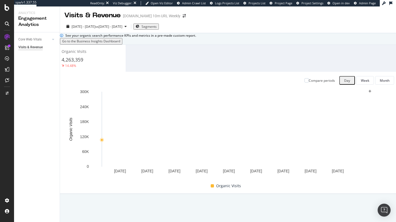
scroll to position [8, 0]
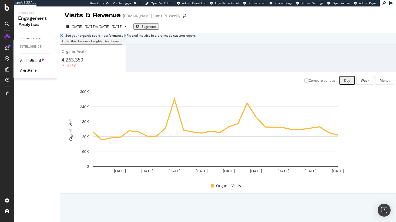
click at [30, 60] on div "ActionBoard" at bounding box center [30, 60] width 21 height 5
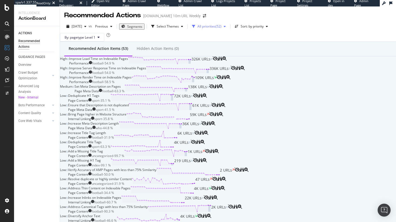
click at [215, 28] on div "All priorities" at bounding box center [207, 26] width 18 height 3
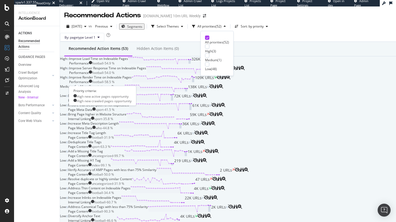
click at [67, 61] on span "High" at bounding box center [63, 58] width 7 height 5
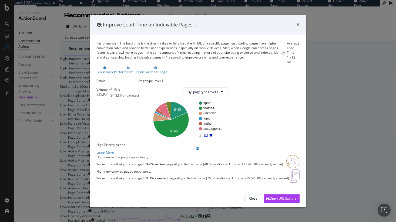
scroll to position [38, 0]
drag, startPoint x: 150, startPoint y: 178, endPoint x: 183, endPoint y: 176, distance: 33.3
click at [178, 176] on strong "+31.3% crawled pages" at bounding box center [160, 178] width 35 height 5
click at [297, 23] on icon "times" at bounding box center [297, 25] width 3 height 4
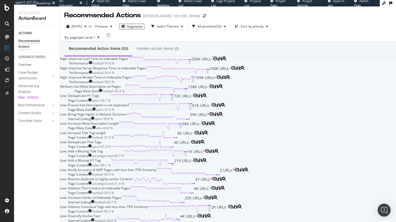
click at [111, 103] on div "Page Content sport - 35.1 %" at bounding box center [89, 100] width 42 height 5
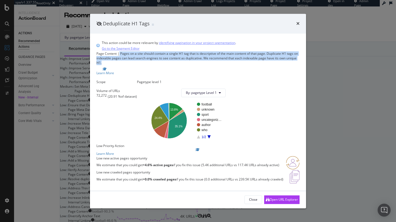
drag, startPoint x: 123, startPoint y: 51, endPoint x: 199, endPoint y: 62, distance: 76.2
click at [199, 62] on div "Page Content | Pages on a site should contain a single H1 tag that is descripti…" at bounding box center [197, 59] width 203 height 14
drag, startPoint x: 102, startPoint y: 141, endPoint x: 126, endPoint y: 150, distance: 25.9
click at [126, 156] on div "Low new active pages opportunity We estimate that you could get +4.6% active pa…" at bounding box center [187, 163] width 183 height 14
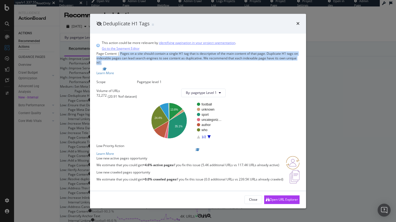
drag, startPoint x: 102, startPoint y: 170, endPoint x: 135, endPoint y: 183, distance: 35.0
click at [135, 183] on div "Low new crawled pages opportunity We estimate that you could get +0.0% crawled …" at bounding box center [189, 177] width 187 height 14
click at [299, 22] on icon "times" at bounding box center [297, 24] width 3 height 4
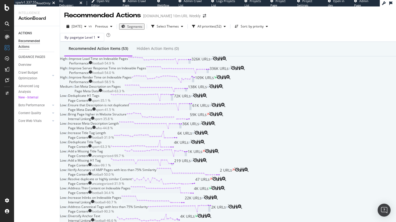
click at [146, 71] on div "Improve Server Response Time on Indexable Pages" at bounding box center [107, 68] width 77 height 5
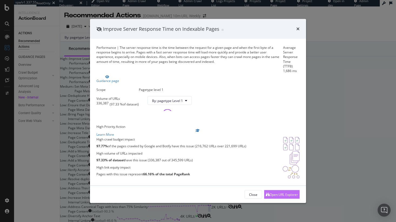
click at [285, 199] on div "Open URL Explorer" at bounding box center [282, 195] width 32 height 8
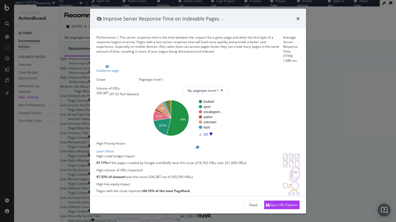
click at [296, 20] on div "Improve Server Response Time on Indexable Pages" at bounding box center [197, 18] width 203 height 7
click at [296, 20] on icon "times" at bounding box center [297, 18] width 3 height 4
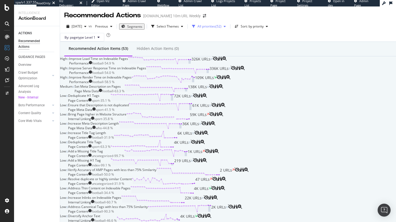
click at [198, 25] on div "button" at bounding box center [194, 26] width 8 height 3
click at [210, 46] on div "High ( 3 )" at bounding box center [217, 49] width 24 height 9
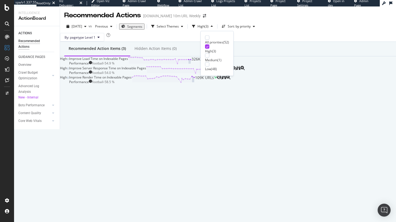
click at [210, 46] on div "High ( 3 )" at bounding box center [217, 49] width 24 height 9
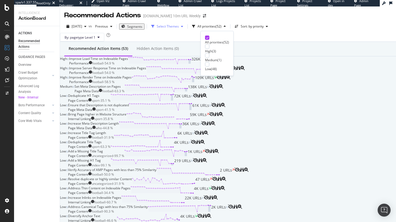
click at [175, 28] on div "Select Themes" at bounding box center [168, 26] width 22 height 3
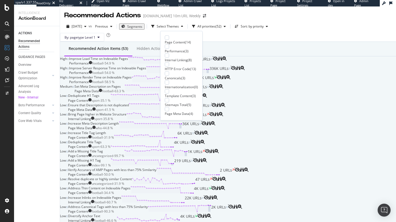
click at [188, 58] on div "Internal Linking" at bounding box center [176, 60] width 23 height 5
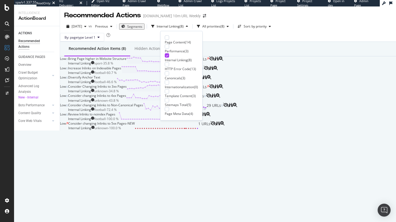
click at [251, 42] on div "By: pagetype Level 1" at bounding box center [228, 37] width 336 height 9
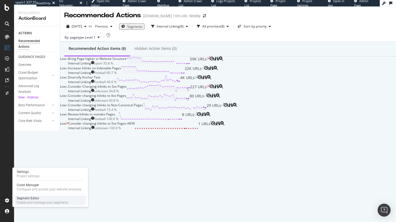
click at [27, 199] on div "Segment Editor" at bounding box center [42, 198] width 51 height 4
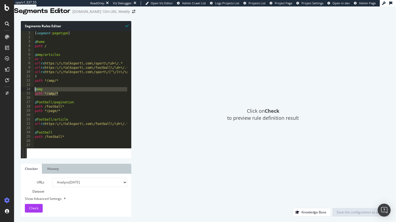
drag, startPoint x: 63, startPoint y: 99, endPoint x: 29, endPoint y: 96, distance: 33.6
click at [29, 96] on div "path */amp/* 1 2 3 4 5 6 7 8 9 10 11 12 13 14 15 16 17 18 19 20 21 22 23 24 25 …" at bounding box center [76, 89] width 111 height 117
type textarea "@amp path */amp/*"
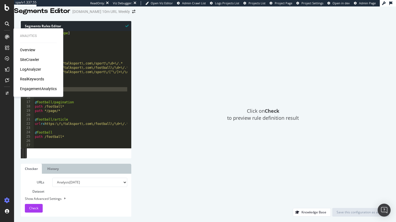
click at [34, 60] on div "SiteCrawler" at bounding box center [29, 59] width 19 height 5
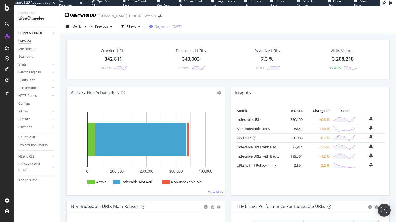
click at [170, 25] on span "Segments" at bounding box center [162, 26] width 15 height 5
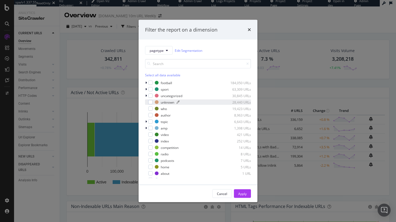
click at [156, 102] on div "modal" at bounding box center [157, 103] width 4 height 4
click at [241, 194] on div "Apply" at bounding box center [242, 194] width 8 height 5
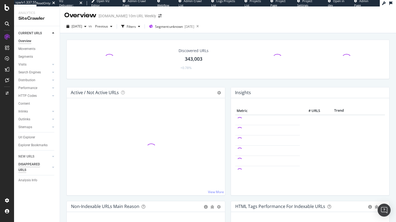
click at [26, 156] on div "NEW URLS" at bounding box center [26, 157] width 16 height 6
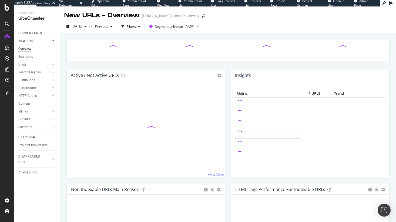
click at [31, 139] on div "Url Explorer" at bounding box center [26, 138] width 17 height 6
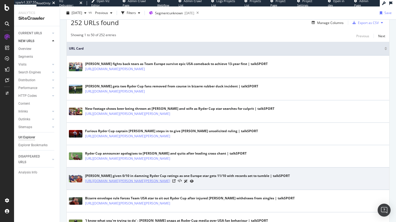
scroll to position [141, 0]
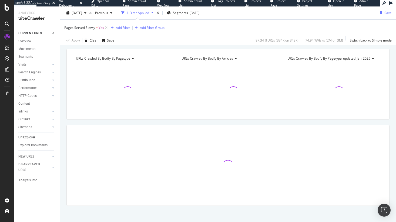
scroll to position [19, 0]
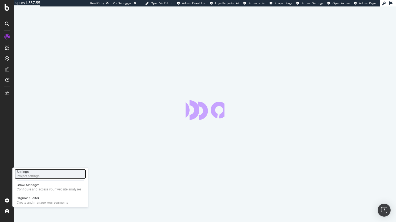
click at [32, 174] on div "Project settings" at bounding box center [28, 176] width 23 height 4
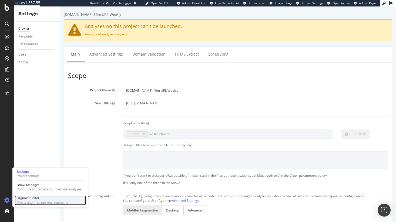
click at [29, 196] on div "Segment Editor Create and manage your segments" at bounding box center [50, 201] width 71 height 10
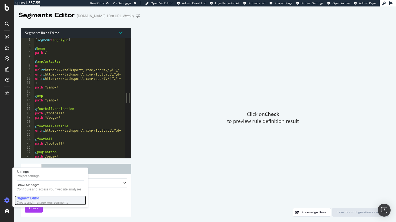
click at [35, 203] on div "Create and manage your segments" at bounding box center [42, 203] width 51 height 4
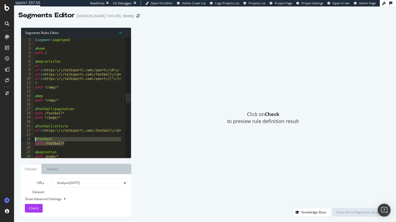
drag, startPoint x: 58, startPoint y: 143, endPoint x: 32, endPoint y: 139, distance: 26.9
click at [32, 139] on div "path /football* 1 2 3 4 5 6 7 8 9 10 11 12 13 14 15 16 17 18 19 20 21 22 23 24 …" at bounding box center [73, 98] width 104 height 120
drag, startPoint x: 69, startPoint y: 117, endPoint x: 29, endPoint y: 118, distance: 40.3
click at [29, 118] on div "@football path /football* 1 2 3 4 5 6 7 8 9 10 11 12 13 14 15 16 17 18 19 20 21…" at bounding box center [73, 98] width 104 height 120
click at [65, 110] on div "[ segment : pagetype ] @ home path / @ amp/articles or ( url rx https:\/\/talks…" at bounding box center [309, 100] width 551 height 125
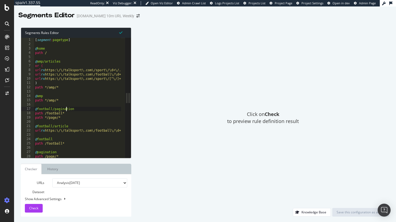
click at [65, 110] on div "[ segment : pagetype ] @ home path / @ amp/articles or ( url rx https:\/\/talks…" at bounding box center [309, 100] width 551 height 125
click at [61, 113] on div "[ segment : pagetype ] @ home path / @ amp/articles or ( url rx https:\/\/talks…" at bounding box center [309, 100] width 551 height 125
type textarea "path /football*"
click at [65, 121] on div "[ segment : pagetype ] @ home path / @ amp/articles or ( url rx https:\/\/talks…" at bounding box center [309, 100] width 551 height 125
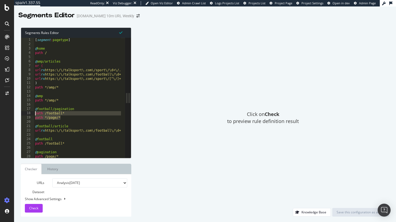
drag, startPoint x: 66, startPoint y: 119, endPoint x: 22, endPoint y: 113, distance: 44.1
click at [22, 113] on div "1 2 3 4 5 6 7 8 9 10 11 12 13 14 15 16 17 18 19 20 21 22 23 24 25 26 27 28 29 […" at bounding box center [73, 98] width 104 height 120
drag, startPoint x: 44, startPoint y: 65, endPoint x: 25, endPoint y: 65, distance: 18.9
click at [25, 65] on div "path /football* path */page/* 1 2 3 4 5 6 7 8 9 10 11 12 13 14 15 16 17 18 19 2…" at bounding box center [73, 98] width 104 height 120
click at [56, 69] on div "[ segment : pagetype ] @ home path / @ amp/articles or ( url rx https:\/\/talks…" at bounding box center [309, 100] width 551 height 125
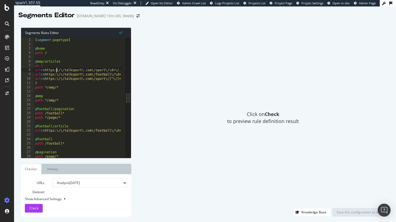
click at [57, 72] on div "[ segment : pagetype ] @ home path / @ amp/articles or ( url rx https:\/\/talks…" at bounding box center [309, 100] width 551 height 125
click at [58, 75] on div "[ segment : pagetype ] @ home path / @ amp/articles or ( url rx https:\/\/talks…" at bounding box center [309, 100] width 551 height 125
click at [59, 79] on div "[ segment : pagetype ] @ home path / @ amp/articles or ( url rx https:\/\/talks…" at bounding box center [309, 100] width 551 height 125
click at [28, 66] on div "url rx https:\/\/talksport\.com\/sport\/[^\/]+\/\d+\/.* 1 2 3 4 5 6 7 8 9 10 11…" at bounding box center [73, 98] width 104 height 120
drag, startPoint x: 38, startPoint y: 115, endPoint x: 34, endPoint y: 115, distance: 3.9
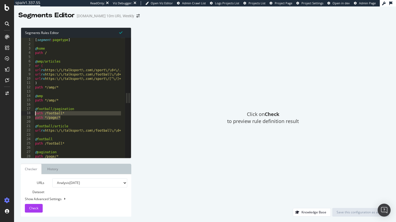
click at [34, 115] on div "[ segment : pagetype ] @ home path / @ amp/articles or ( url rx https:\/\/talks…" at bounding box center [309, 100] width 551 height 125
click at [67, 119] on div "[ segment : pagetype ] @ home path / @ amp/articles or ( url rx https:\/\/talks…" at bounding box center [309, 100] width 551 height 125
drag, startPoint x: 70, startPoint y: 144, endPoint x: 23, endPoint y: 138, distance: 46.9
click at [23, 138] on div "path */page/* 1 2 3 4 5 6 7 8 9 10 11 12 13 14 15 16 17 18 19 20 21 22 23 24 25…" at bounding box center [73, 98] width 104 height 120
type textarea "@football path /football*"
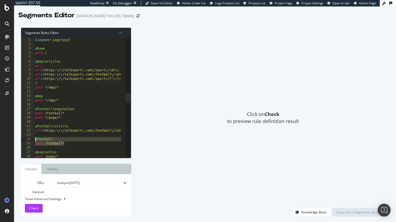
scroll to position [0, 0]
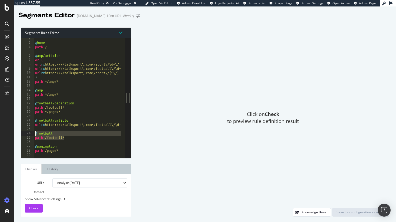
click at [79, 183] on select "Analysis 2025 Sep. 28th Analysis 2025 Sep. 21st Analysis 2025 Sep. 14th Analysi…" at bounding box center [89, 183] width 75 height 9
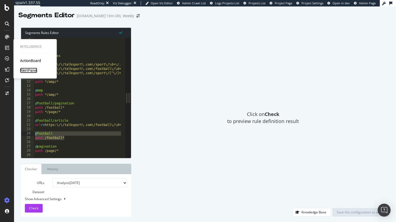
click at [32, 72] on div "AlertPanel" at bounding box center [28, 70] width 17 height 5
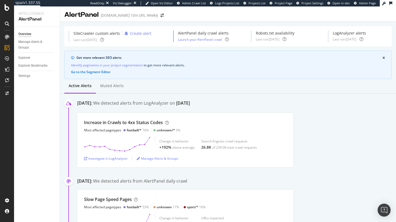
scroll to position [1, 0]
click at [36, 42] on div "Manage Alerts & Groups" at bounding box center [34, 44] width 32 height 11
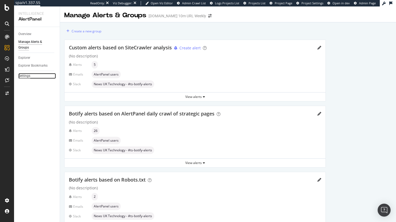
click at [25, 78] on div "Settings" at bounding box center [24, 76] width 12 height 6
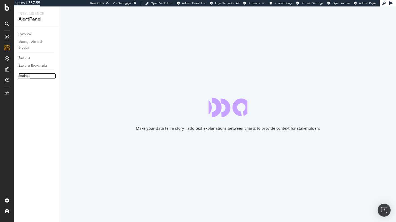
select select "01"
select select "45"
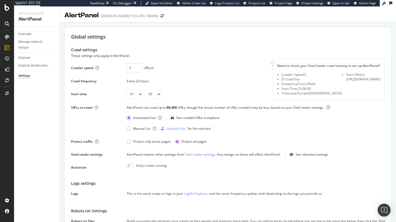
click at [170, 110] on div "86,400" at bounding box center [172, 107] width 11 height 5
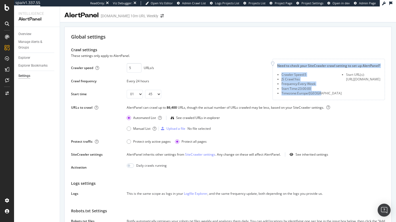
drag, startPoint x: 305, startPoint y: 94, endPoint x: 271, endPoint y: 66, distance: 44.4
click at [273, 66] on div "Need to check your SiteCrawler crawl setting to set up AlertPanel? Crawler Spee…" at bounding box center [329, 79] width 112 height 41
click at [28, 35] on div "Overview" at bounding box center [24, 34] width 13 height 6
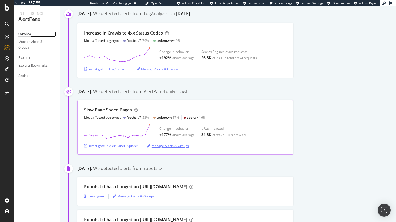
scroll to position [89, 0]
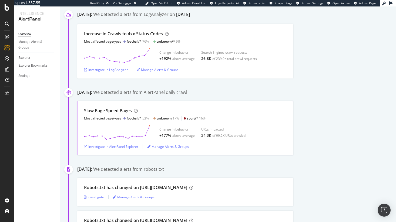
click at [160, 136] on div "+177%" at bounding box center [165, 135] width 12 height 5
click at [19, 40] on div "Manage Alerts & Groups" at bounding box center [34, 44] width 32 height 11
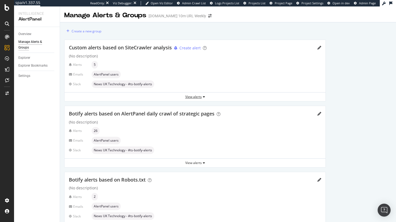
click at [193, 97] on div "View alerts" at bounding box center [195, 97] width 261 height 5
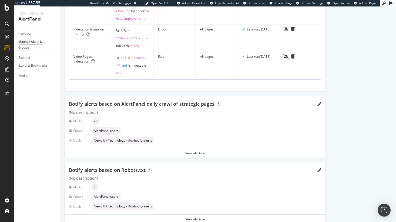
scroll to position [269, 0]
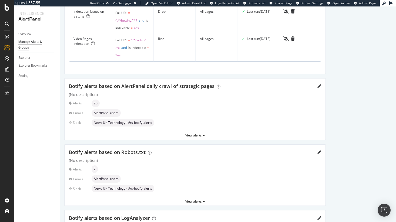
click at [198, 136] on div "View alerts" at bounding box center [195, 135] width 261 height 5
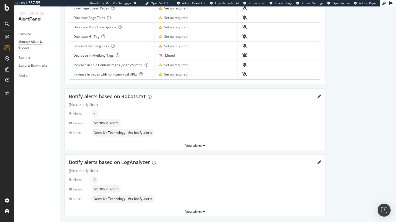
scroll to position [593, 0]
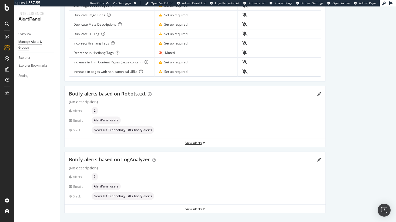
click at [192, 142] on div "View alerts" at bounding box center [195, 143] width 261 height 5
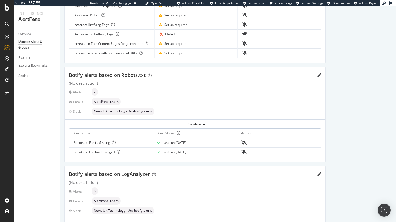
scroll to position [616, 0]
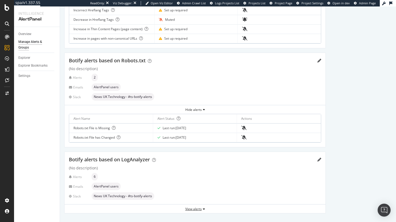
click at [199, 208] on div "View alerts" at bounding box center [195, 209] width 261 height 5
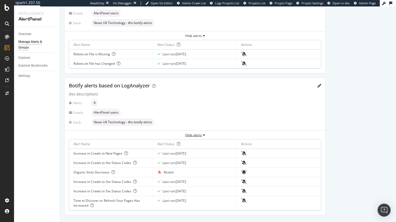
scroll to position [702, 0]
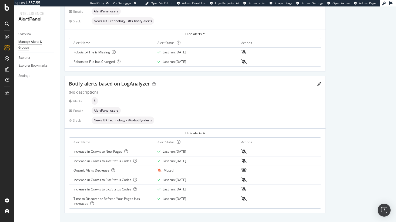
click at [166, 170] on div "Muted" at bounding box center [169, 170] width 10 height 5
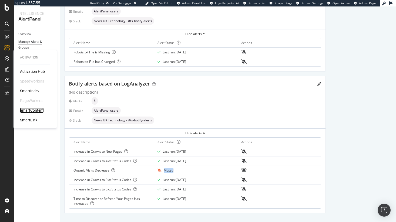
click at [36, 109] on div "SmartContent" at bounding box center [32, 110] width 24 height 5
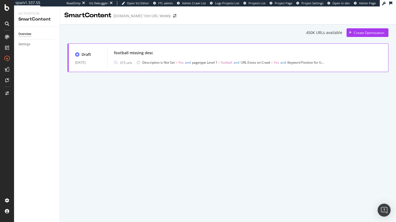
click at [93, 53] on div "Draft" at bounding box center [88, 54] width 26 height 5
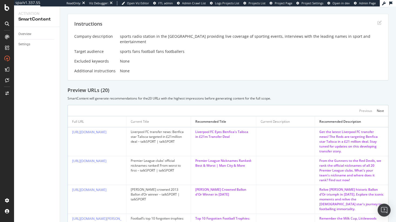
scroll to position [99, 0]
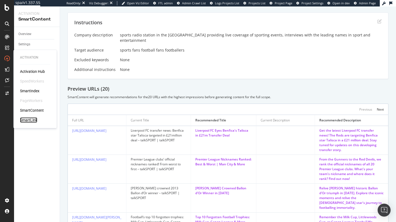
click at [33, 119] on div "SmartLink" at bounding box center [28, 120] width 17 height 5
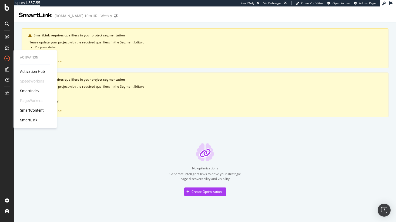
click at [30, 95] on div "Activation Hub SpeedWorkers SmartIndex PageWorkers SmartContent SmartLink" at bounding box center [35, 96] width 30 height 54
click at [31, 94] on div "Activation Hub SpeedWorkers SmartIndex PageWorkers SmartContent SmartLink" at bounding box center [35, 96] width 30 height 54
click at [33, 90] on div "SmartIndex" at bounding box center [29, 90] width 19 height 5
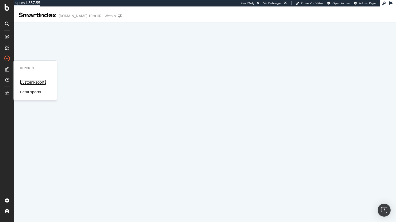
click at [25, 83] on div "CustomReports" at bounding box center [33, 82] width 26 height 5
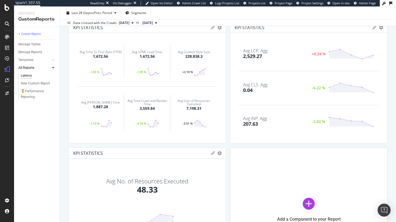
scroll to position [38, 0]
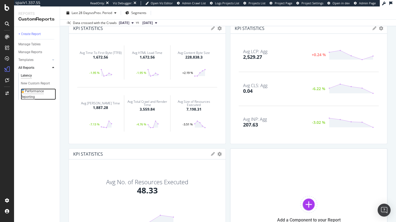
click at [31, 91] on div "🏅Performance Reporting" at bounding box center [36, 94] width 31 height 11
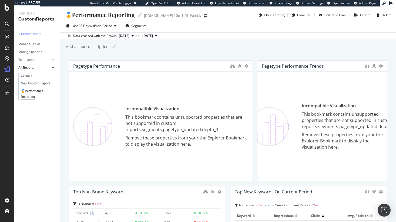
click at [28, 80] on div "New Custom Report" at bounding box center [38, 84] width 41 height 8
click at [29, 81] on div "New Custom Report" at bounding box center [35, 84] width 29 height 6
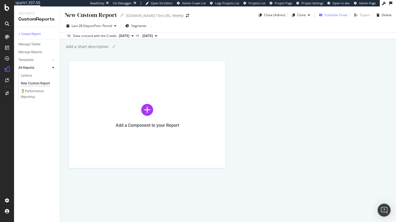
click at [338, 15] on div "Schedule Email" at bounding box center [336, 15] width 23 height 5
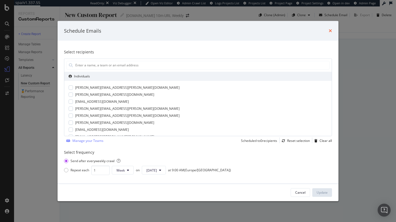
click at [329, 30] on icon "times" at bounding box center [330, 31] width 3 height 4
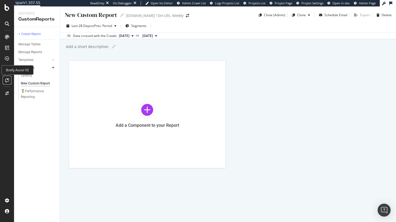
click at [6, 81] on icon at bounding box center [7, 80] width 4 height 4
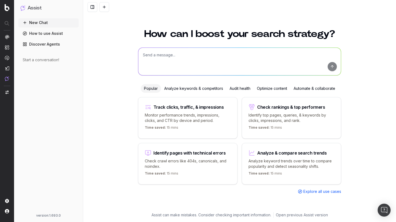
click at [60, 36] on link "How to use Assist" at bounding box center [48, 33] width 60 height 9
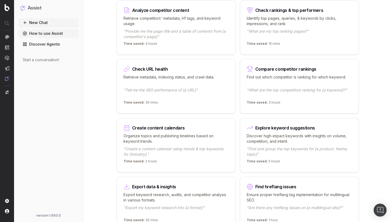
scroll to position [144, 0]
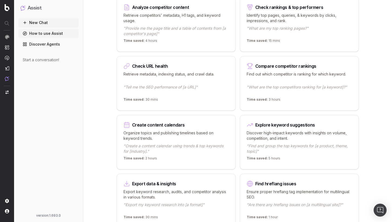
click at [163, 135] on p "Organize topics and publishing timelines based on keyword trends." at bounding box center [175, 136] width 105 height 11
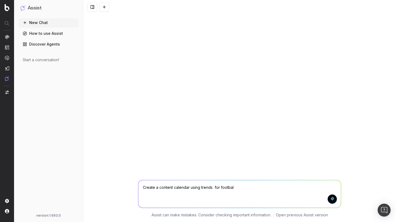
type textarea "Create a content calendar using trends for football"
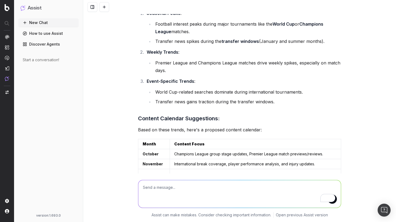
scroll to position [122, 0]
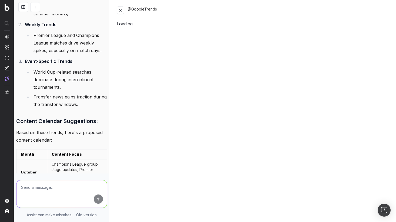
scroll to position [571, 0]
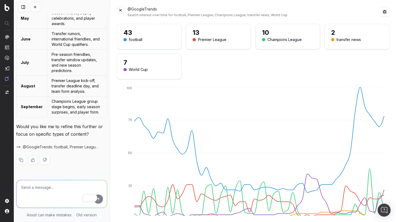
click at [122, 10] on button at bounding box center [121, 10] width 8 height 8
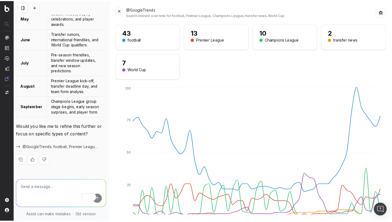
scroll to position [248, 0]
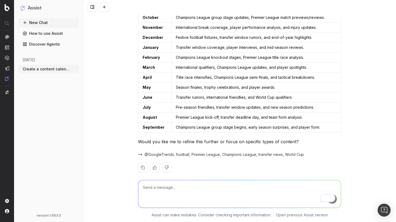
click at [39, 43] on link "Discover Agents" at bounding box center [48, 44] width 61 height 9
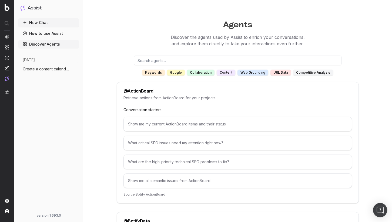
click at [380, 214] on div "Open Intercom Messenger" at bounding box center [380, 210] width 14 height 14
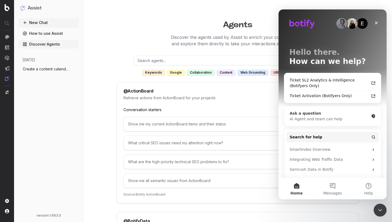
click at [333, 115] on div "Ask a question" at bounding box center [329, 114] width 79 height 6
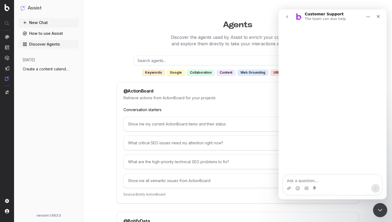
click at [382, 207] on icon "Close Intercom Messenger" at bounding box center [379, 209] width 6 height 6
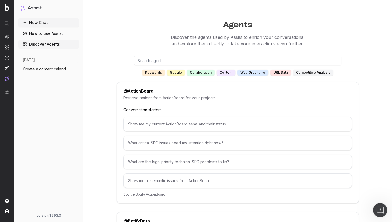
click at [382, 212] on icon "Open Intercom Messenger" at bounding box center [379, 209] width 9 height 9
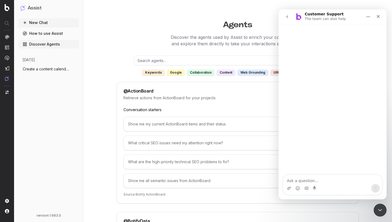
click at [288, 16] on icon "go back" at bounding box center [287, 17] width 4 height 4
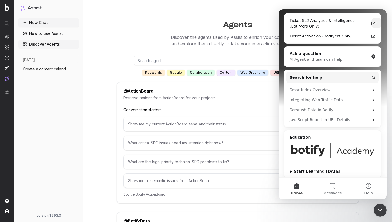
scroll to position [63, 0]
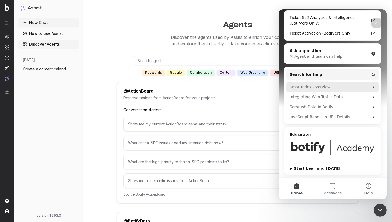
click at [329, 90] on div "SmartIndex Overview" at bounding box center [332, 87] width 92 height 10
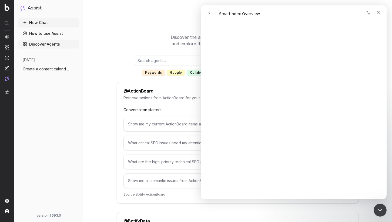
scroll to position [0, 0]
click at [211, 11] on icon "go back" at bounding box center [209, 13] width 4 height 4
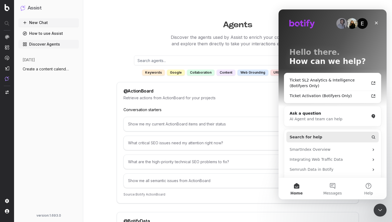
click at [316, 138] on span "Search for help" at bounding box center [306, 138] width 33 height 6
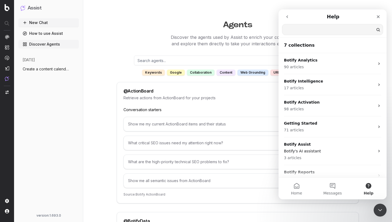
click at [313, 32] on input "Search for help" at bounding box center [332, 29] width 101 height 11
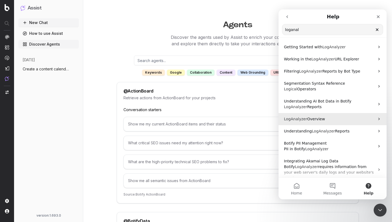
type input "loganal"
click at [327, 118] on p "LogAnalyzer Overview" at bounding box center [329, 119] width 91 height 6
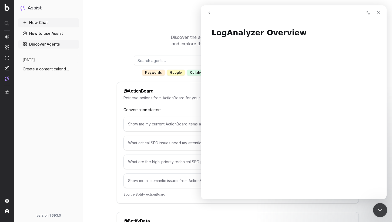
click at [384, 211] on div "Close Intercom Messenger" at bounding box center [379, 209] width 13 height 13
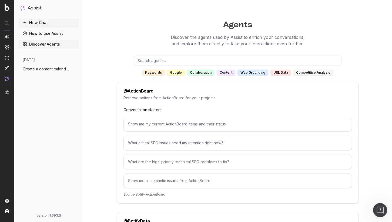
click at [384, 211] on div "Open Intercom Messenger" at bounding box center [379, 210] width 18 height 18
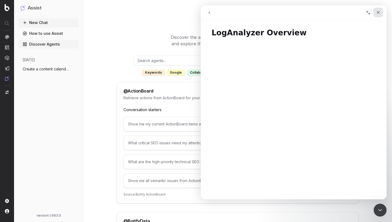
click at [380, 12] on div "Close" at bounding box center [378, 13] width 10 height 10
